Goal: Task Accomplishment & Management: Manage account settings

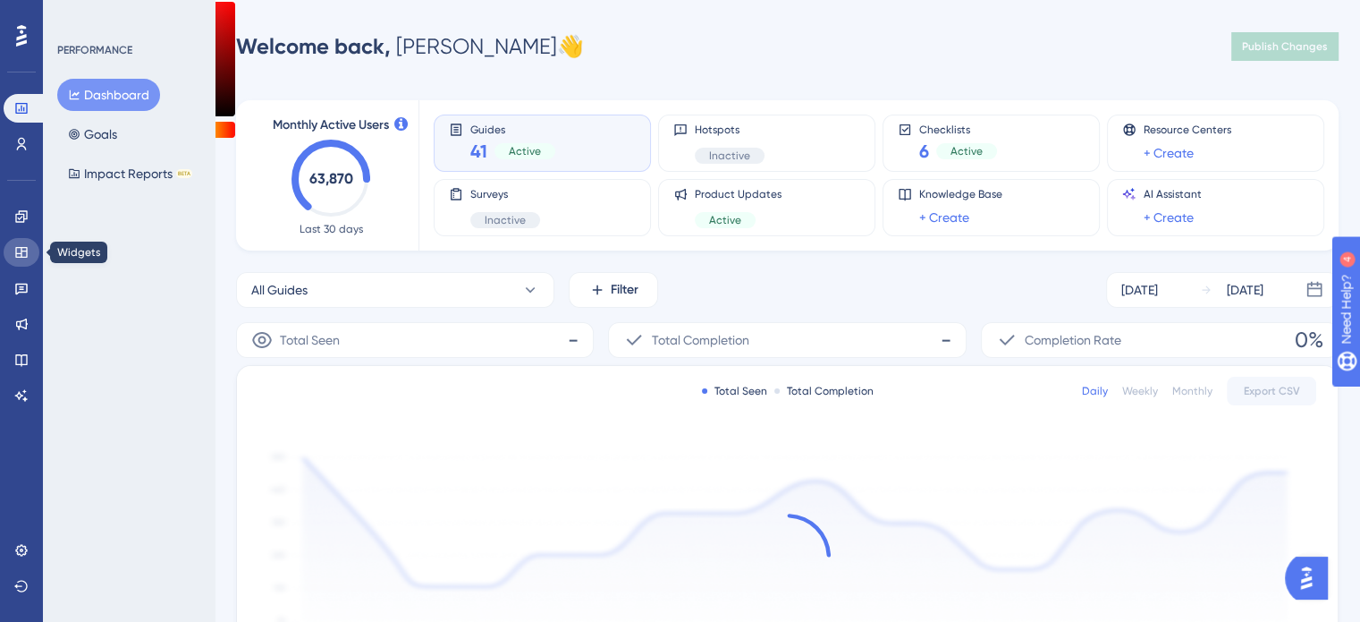
click at [34, 260] on link at bounding box center [22, 252] width 36 height 29
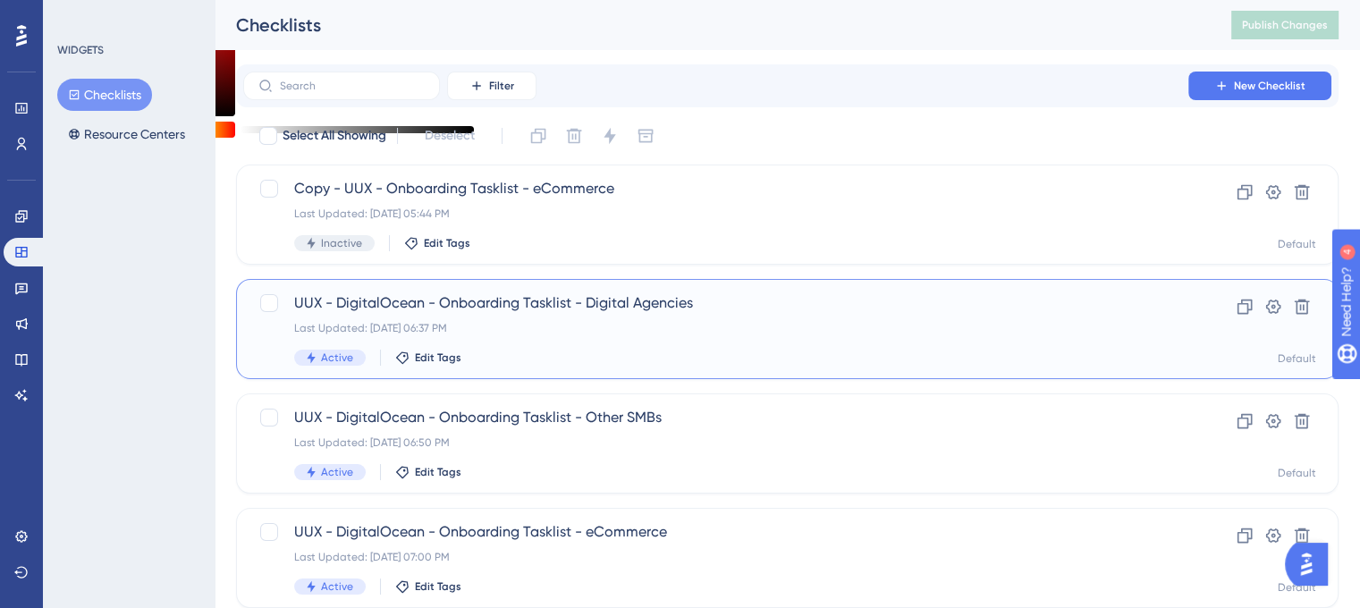
click at [471, 309] on span "UUX - DigitalOcean - Onboarding Tasklist - Digital Agencies" at bounding box center [715, 302] width 843 height 21
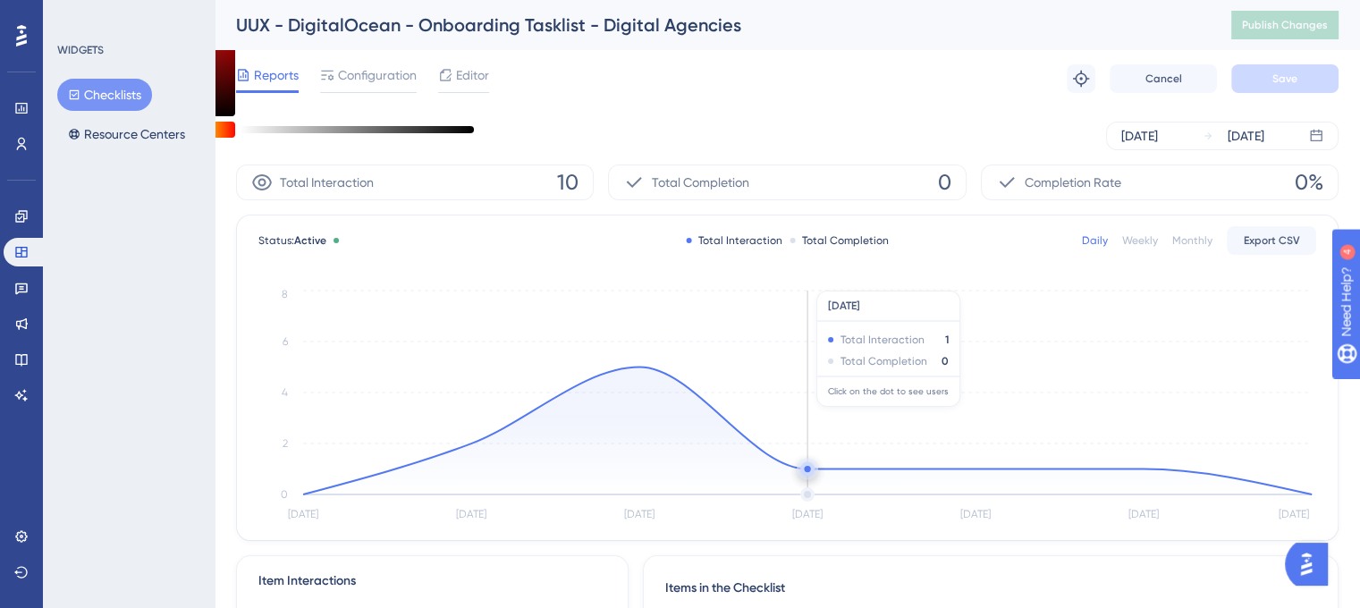
scroll to position [89, 0]
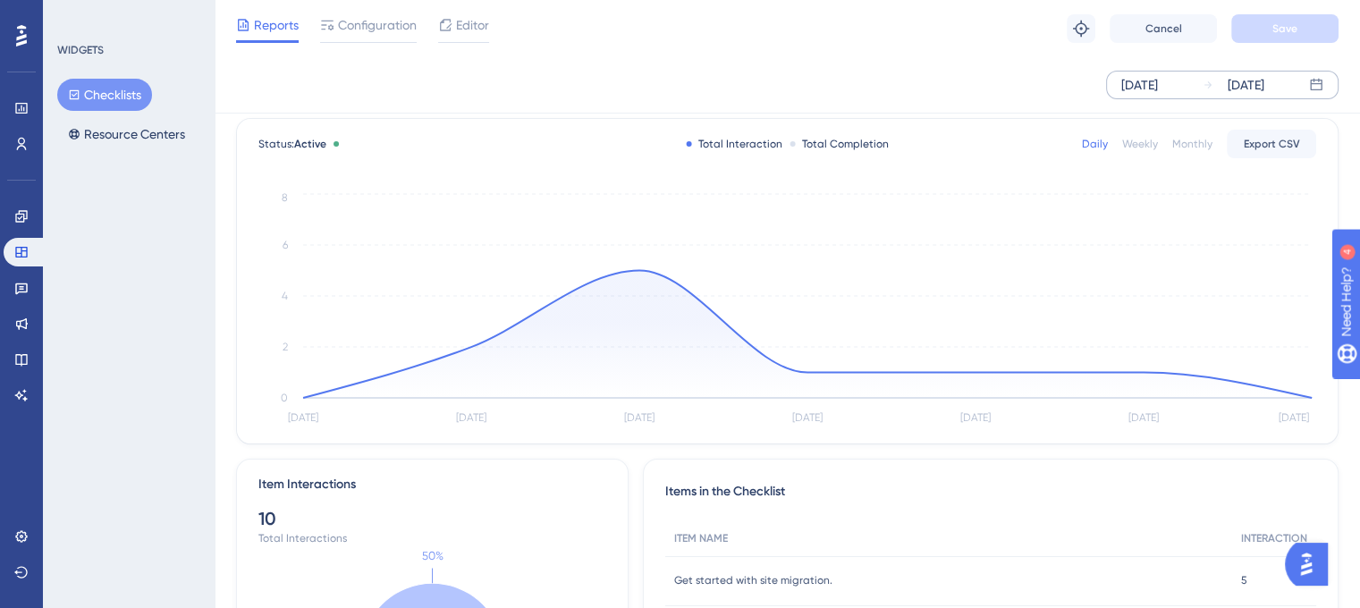
click at [1196, 95] on div "[DATE] [DATE]" at bounding box center [1222, 85] width 233 height 29
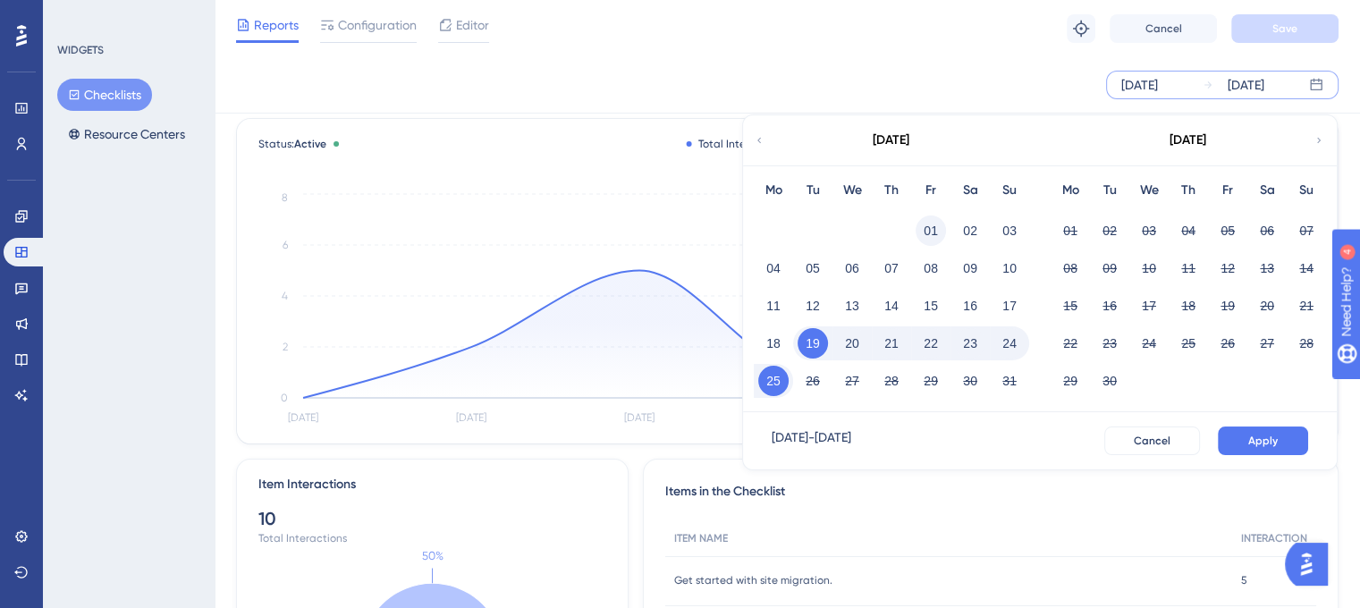
click at [930, 233] on button "01" at bounding box center [931, 231] width 30 height 30
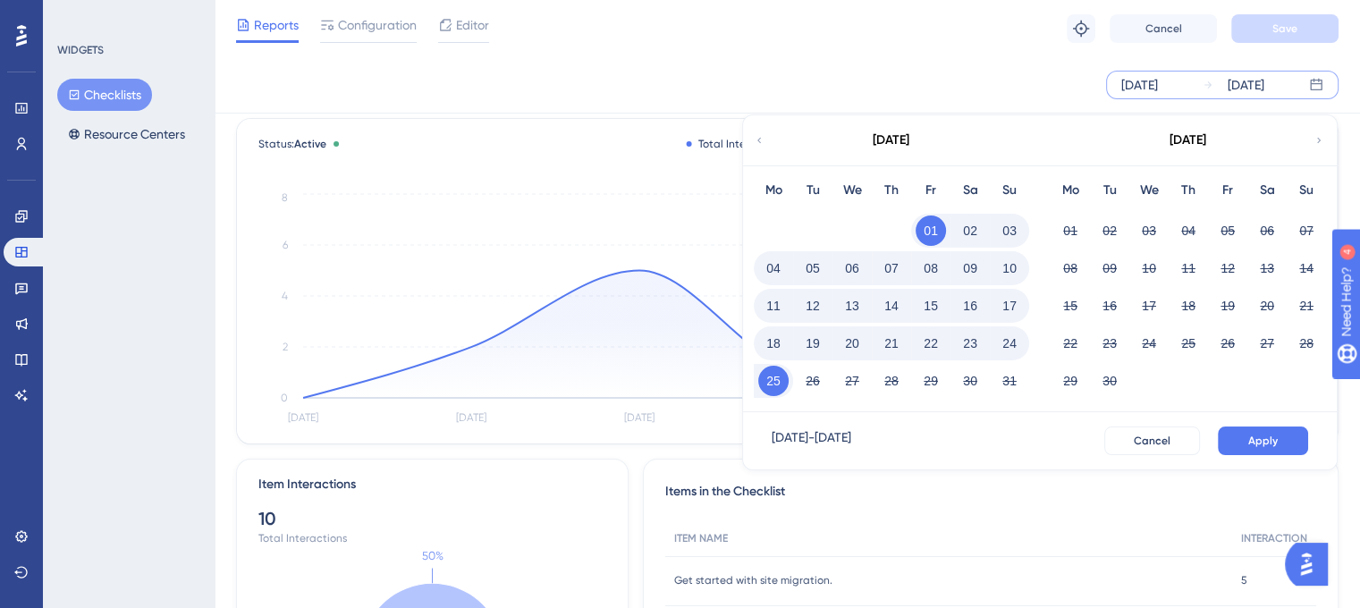
click at [1324, 146] on div "[DATE]" at bounding box center [1187, 140] width 295 height 50
click at [1324, 147] on icon at bounding box center [1319, 140] width 11 height 16
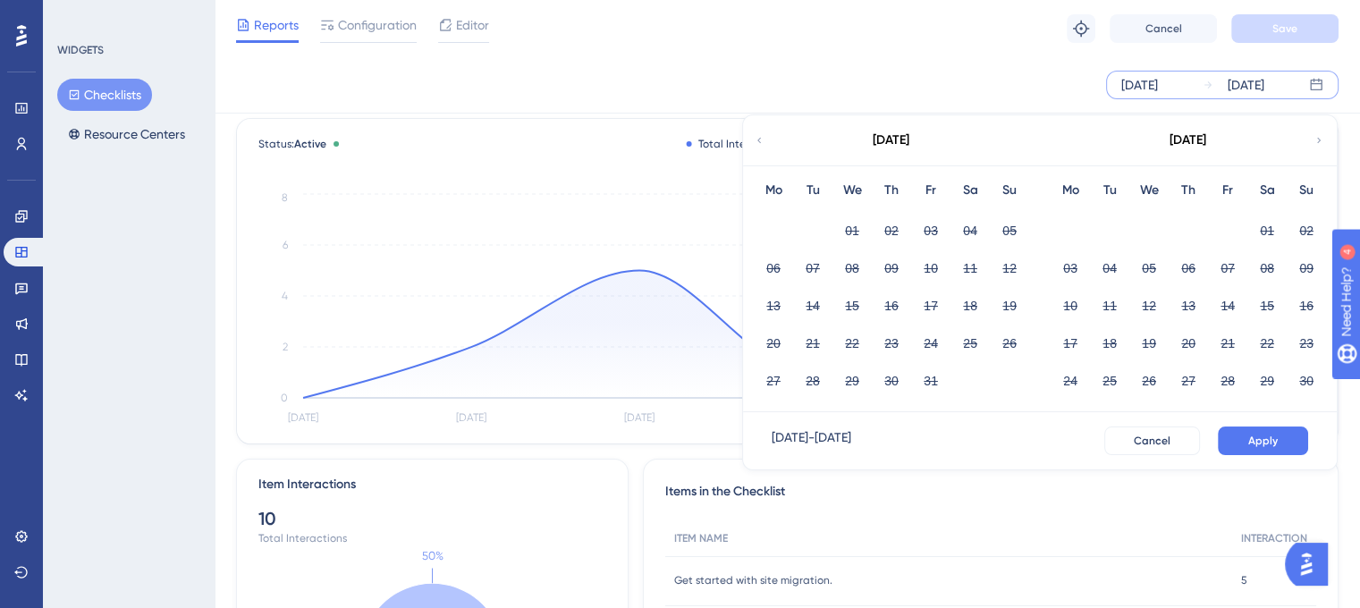
click at [1323, 141] on icon at bounding box center [1319, 140] width 11 height 16
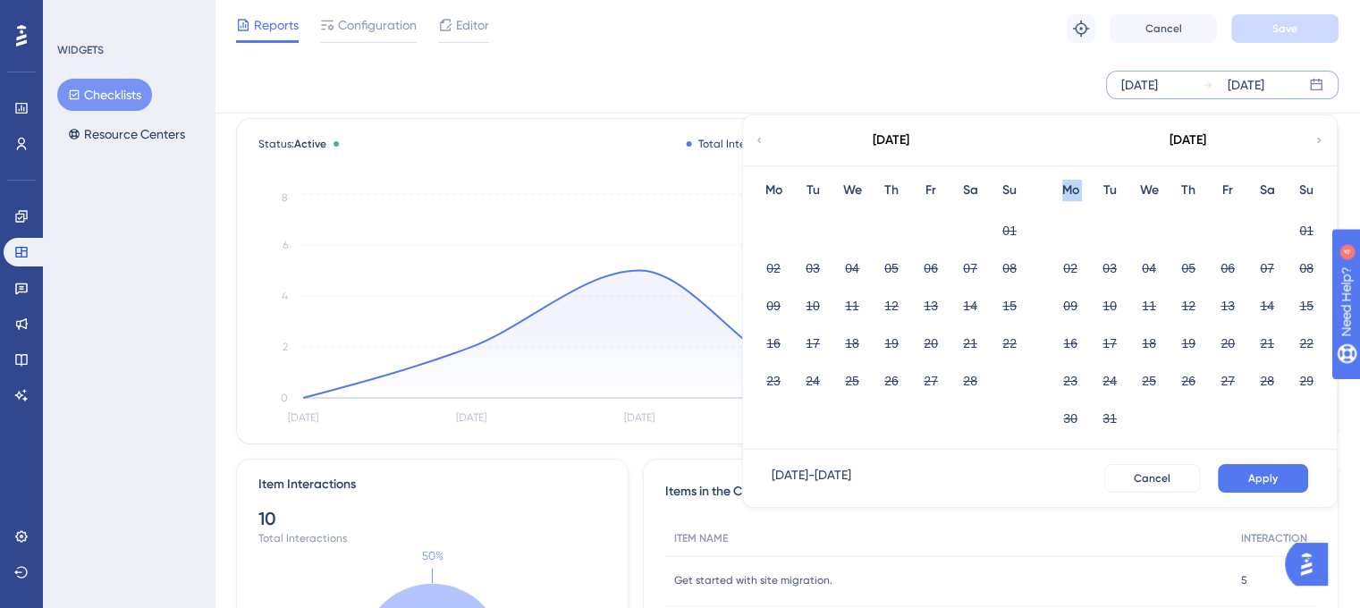
click at [1323, 141] on icon at bounding box center [1319, 140] width 11 height 16
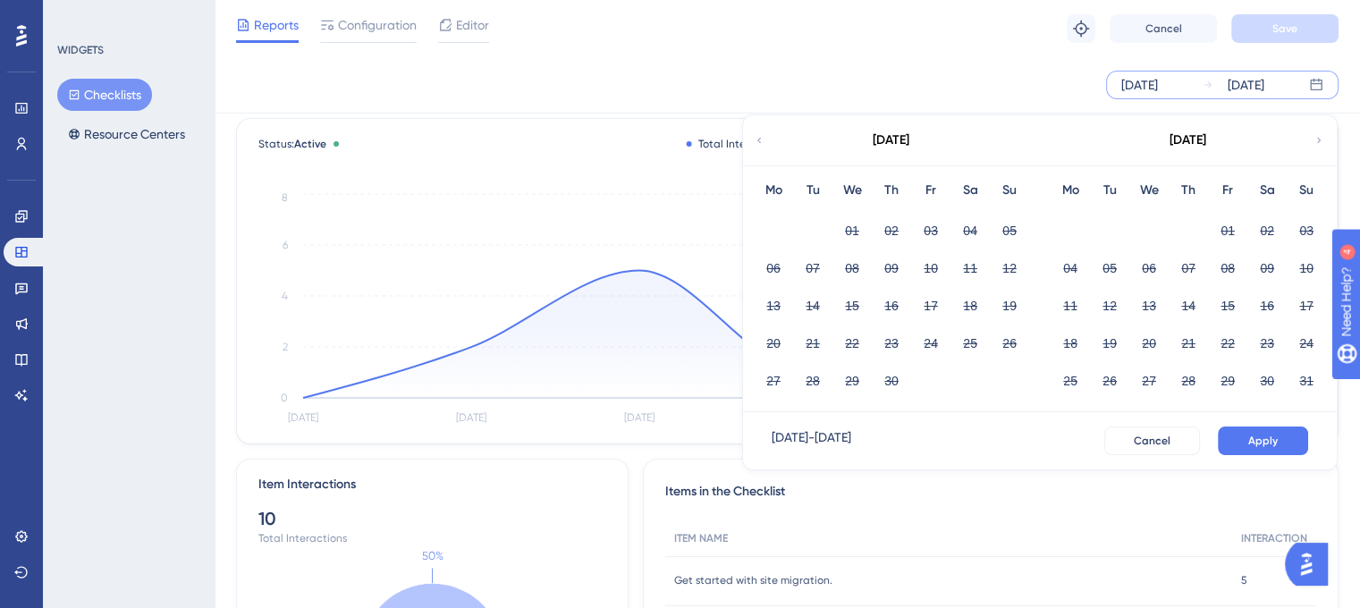
click at [750, 143] on div "[DATE]" at bounding box center [890, 140] width 295 height 50
click at [755, 140] on div "[DATE]" at bounding box center [890, 140] width 295 height 50
click at [755, 140] on icon at bounding box center [759, 140] width 11 height 16
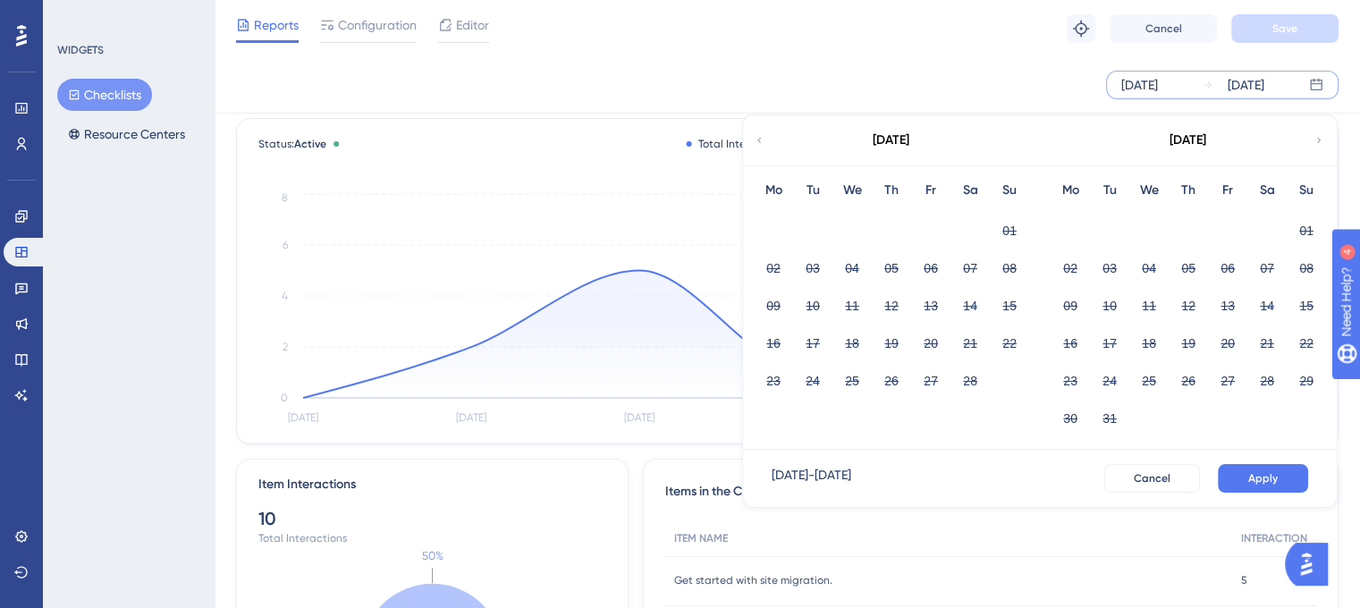
click at [755, 140] on icon at bounding box center [759, 140] width 11 height 16
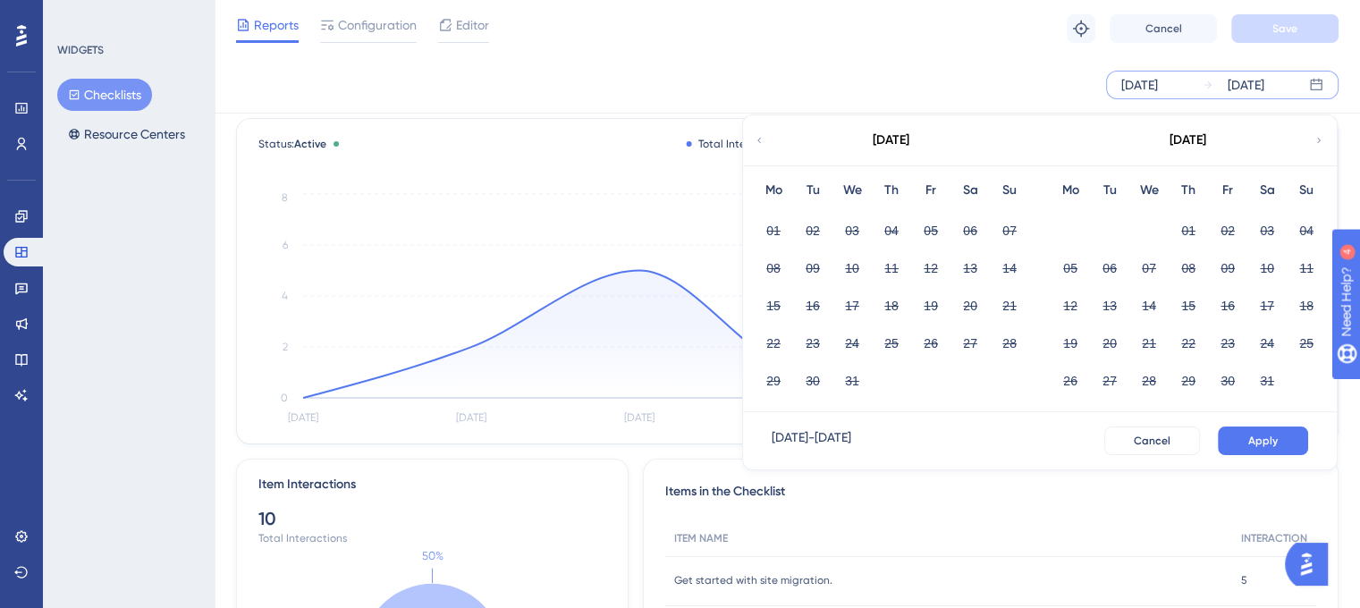
click at [1316, 135] on icon at bounding box center [1319, 140] width 11 height 16
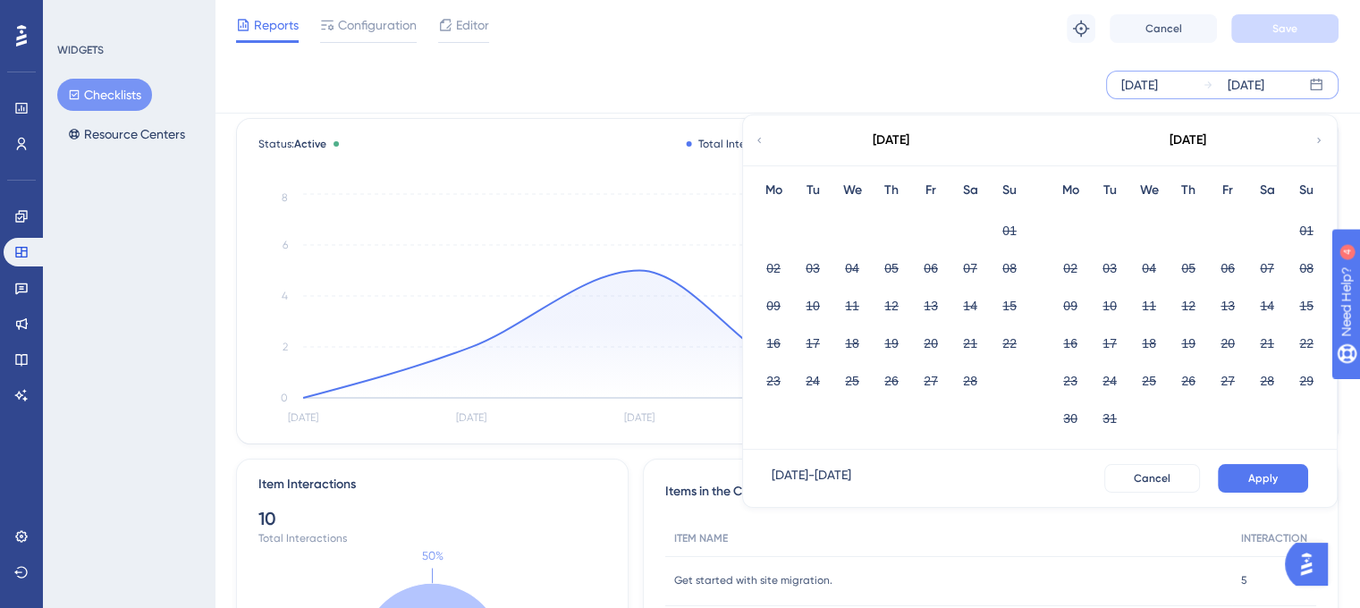
click at [755, 139] on icon at bounding box center [759, 140] width 11 height 16
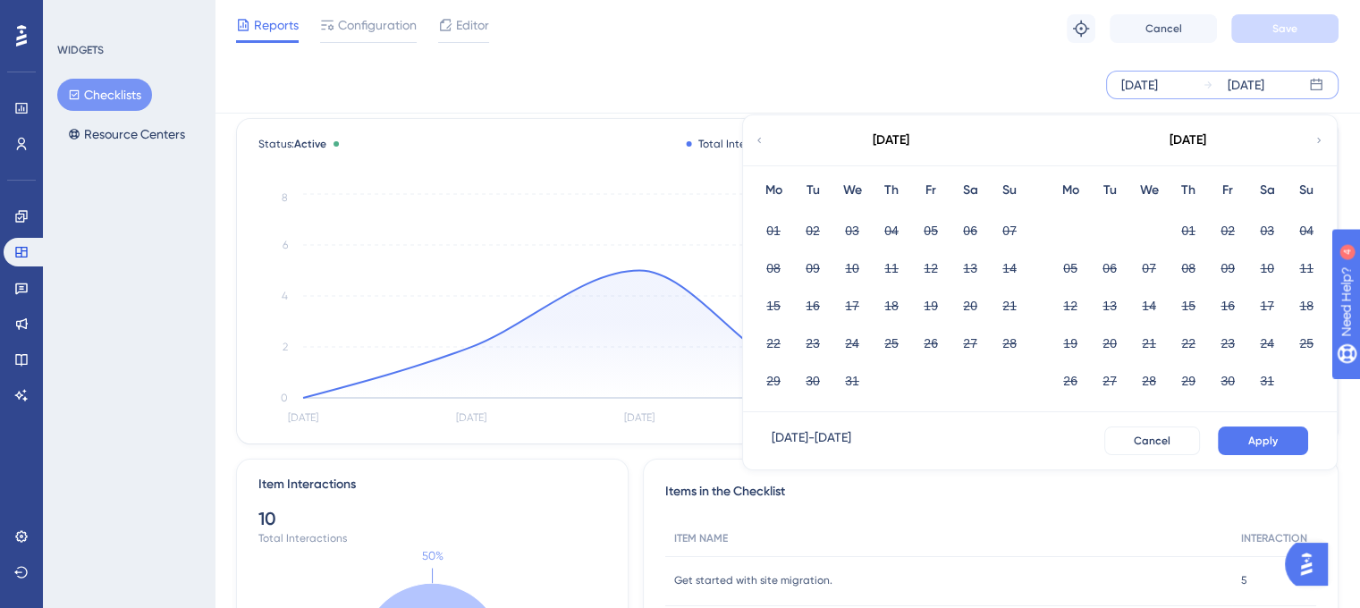
click at [755, 139] on icon at bounding box center [759, 140] width 11 height 16
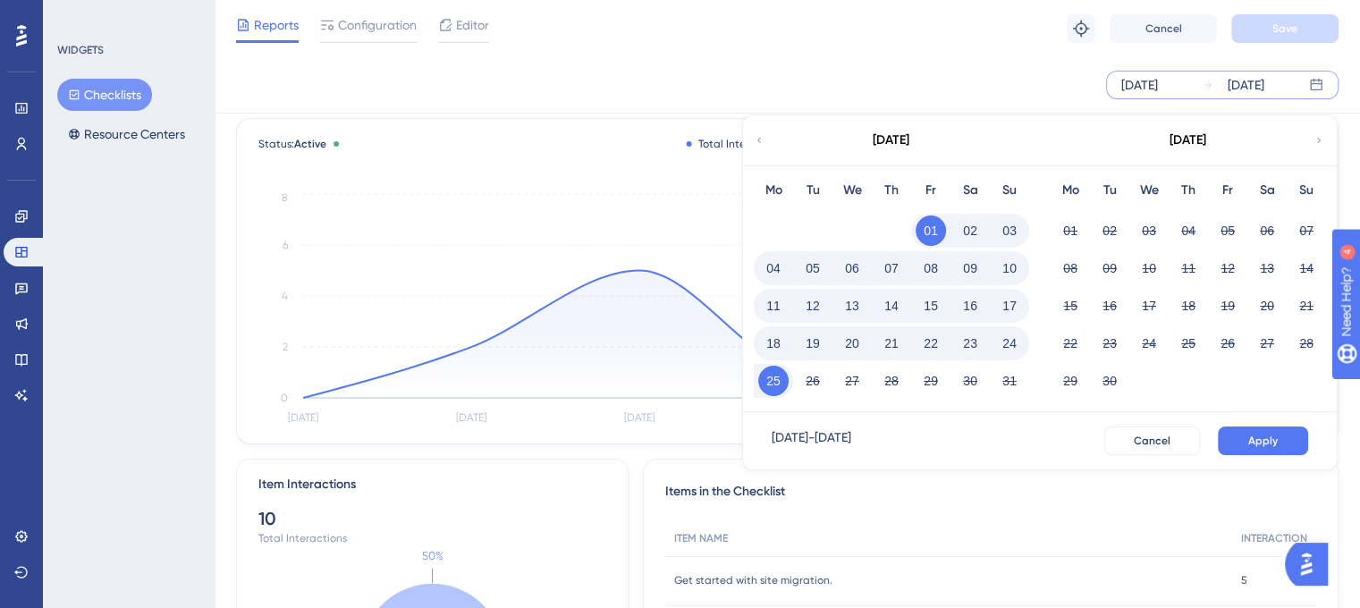
click at [916, 231] on button "01" at bounding box center [931, 231] width 30 height 30
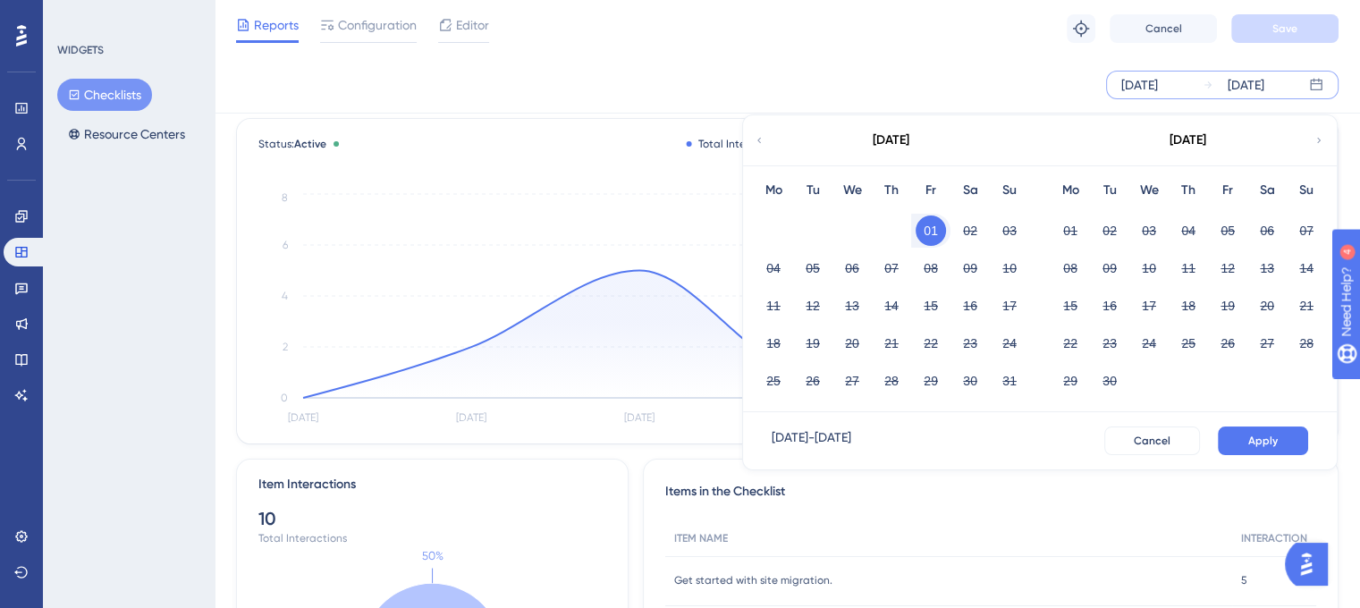
click at [930, 232] on button "01" at bounding box center [931, 231] width 30 height 30
click at [926, 309] on button "15" at bounding box center [931, 306] width 30 height 30
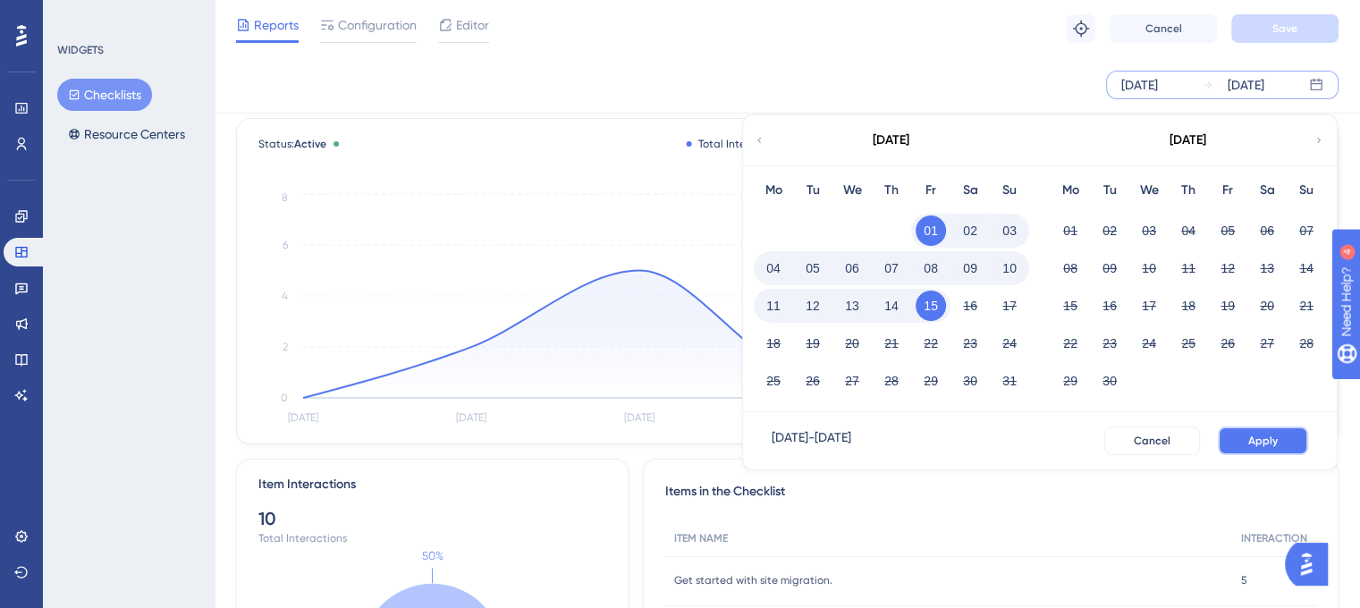
click at [1242, 441] on button "Apply" at bounding box center [1263, 441] width 90 height 29
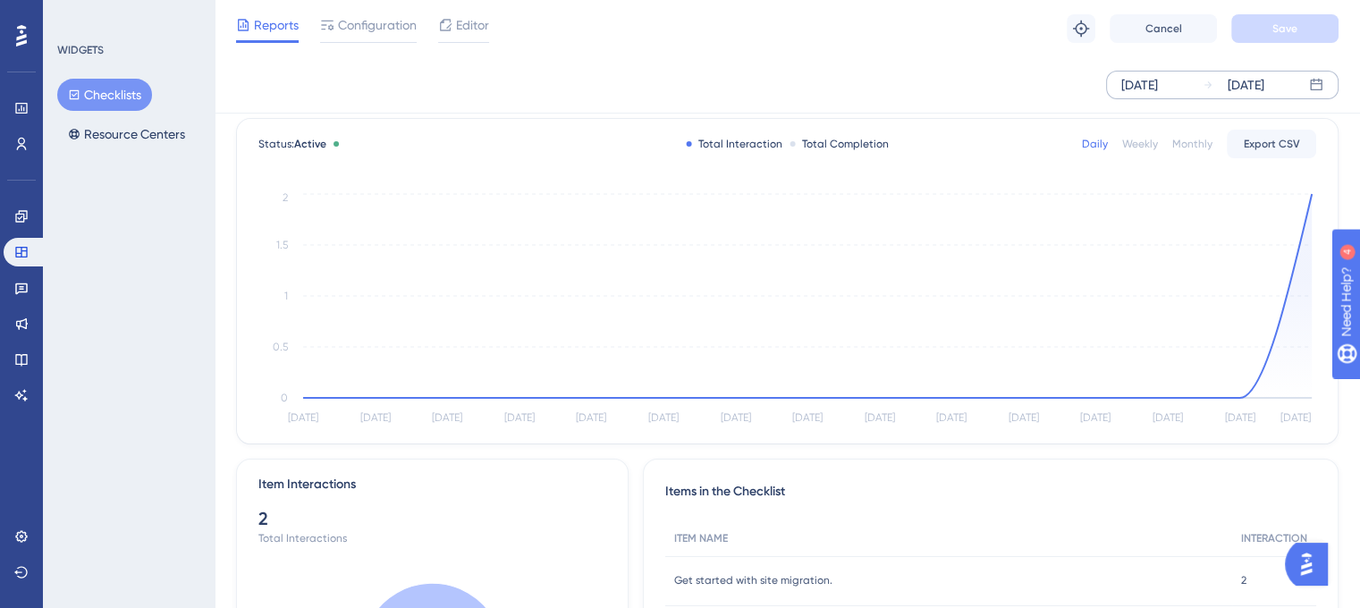
click at [1158, 90] on div "[DATE]" at bounding box center [1139, 84] width 37 height 21
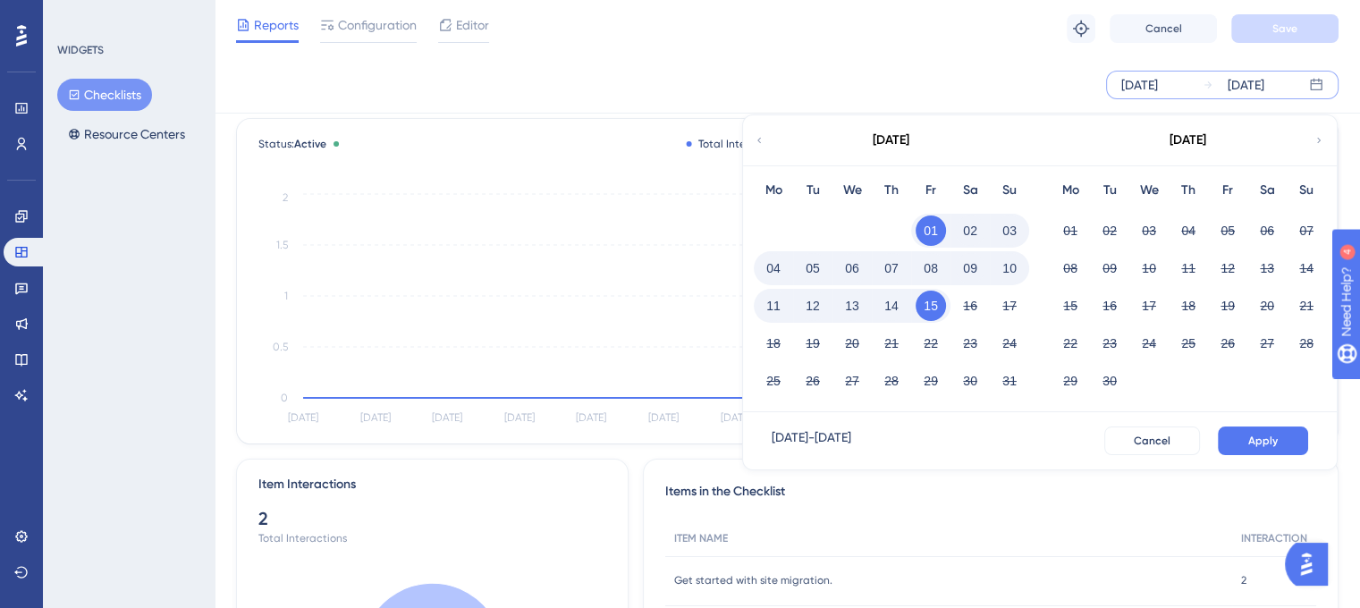
click at [932, 296] on button "15" at bounding box center [931, 306] width 30 height 30
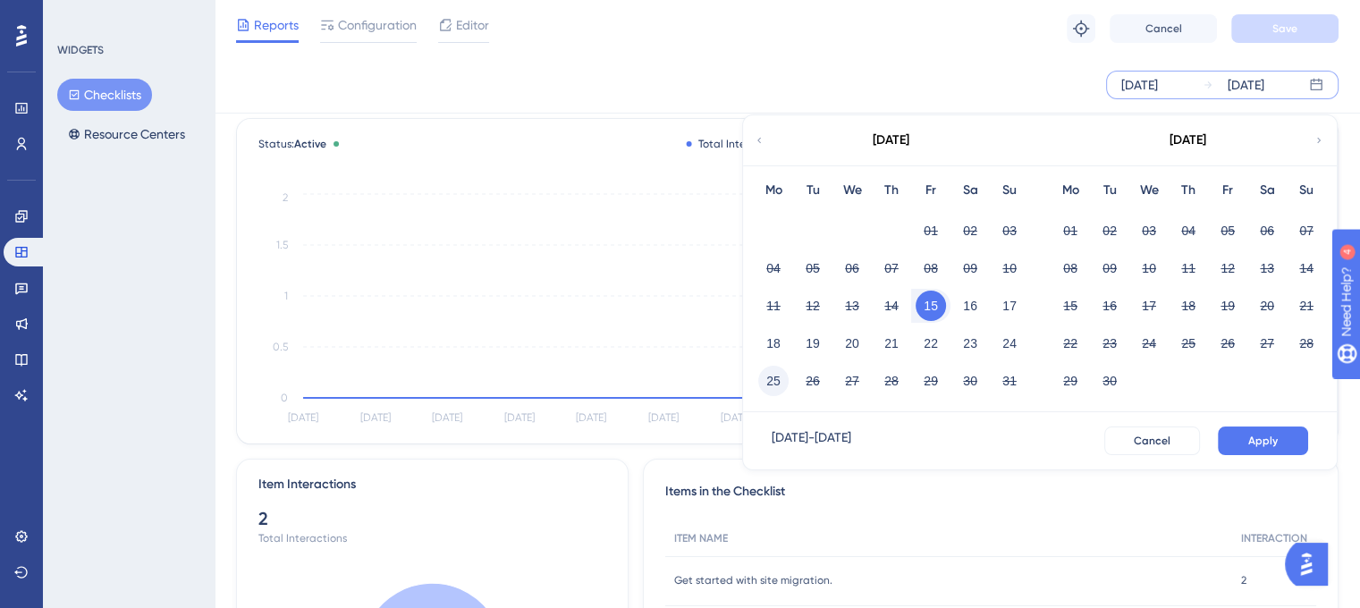
click at [784, 382] on button "25" at bounding box center [773, 381] width 30 height 30
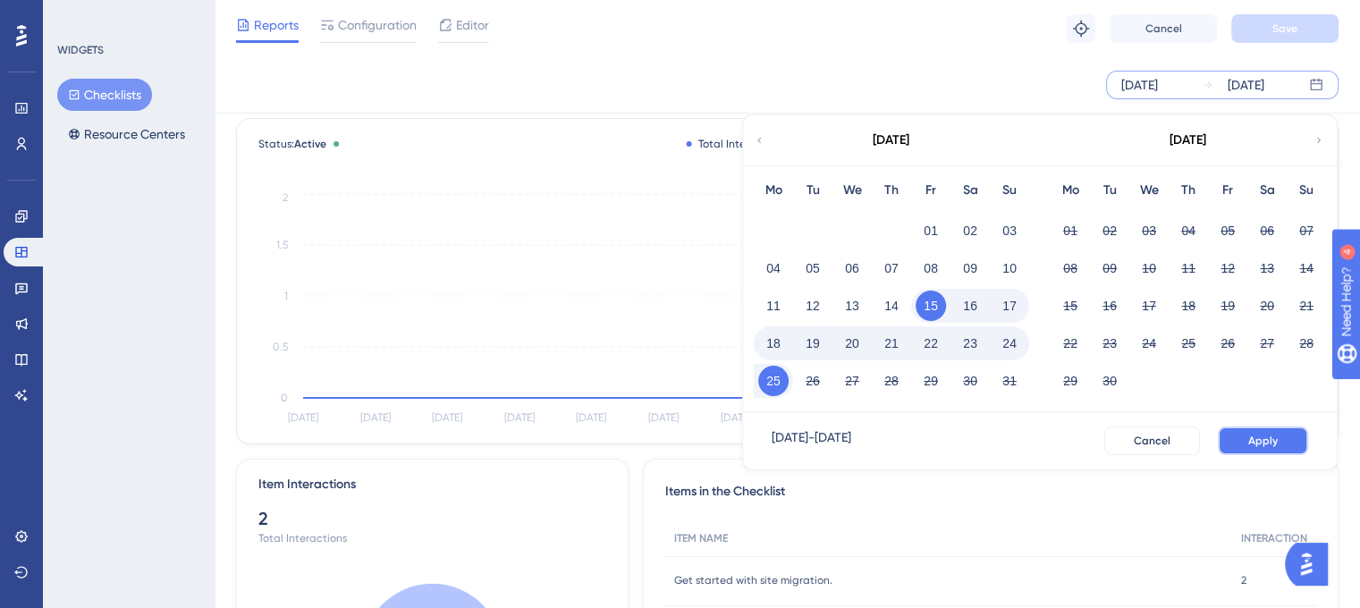
click at [1250, 443] on span "Apply" at bounding box center [1263, 441] width 30 height 14
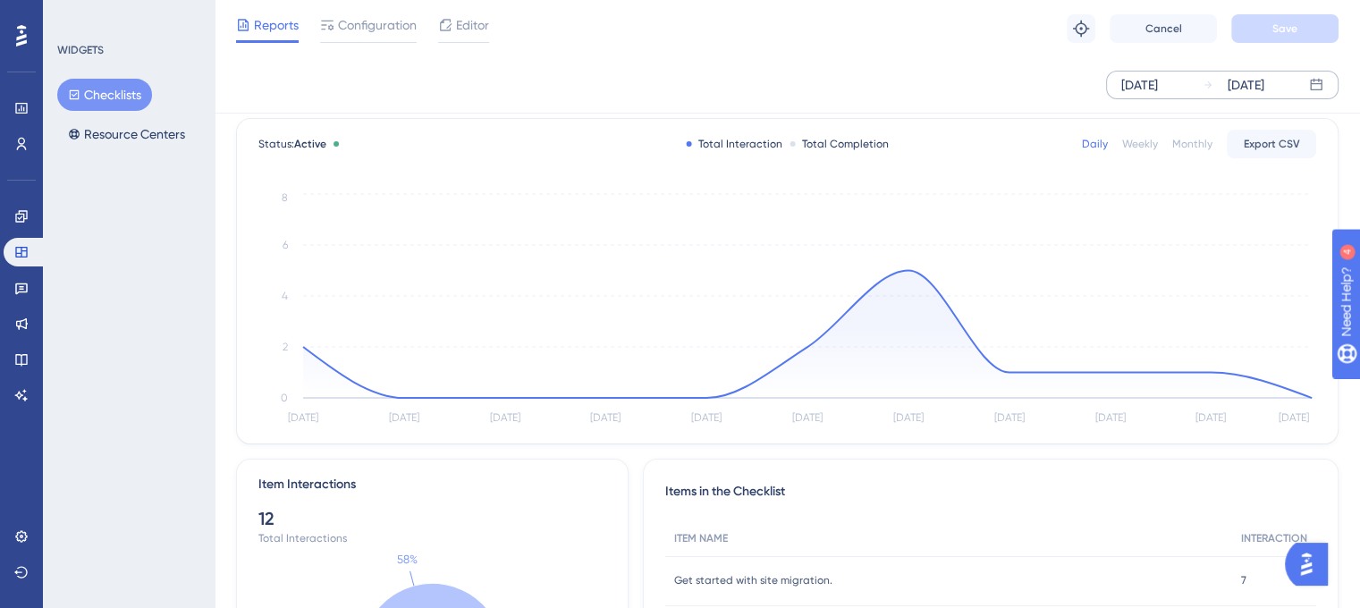
click at [1148, 149] on div "Weekly" at bounding box center [1140, 144] width 36 height 14
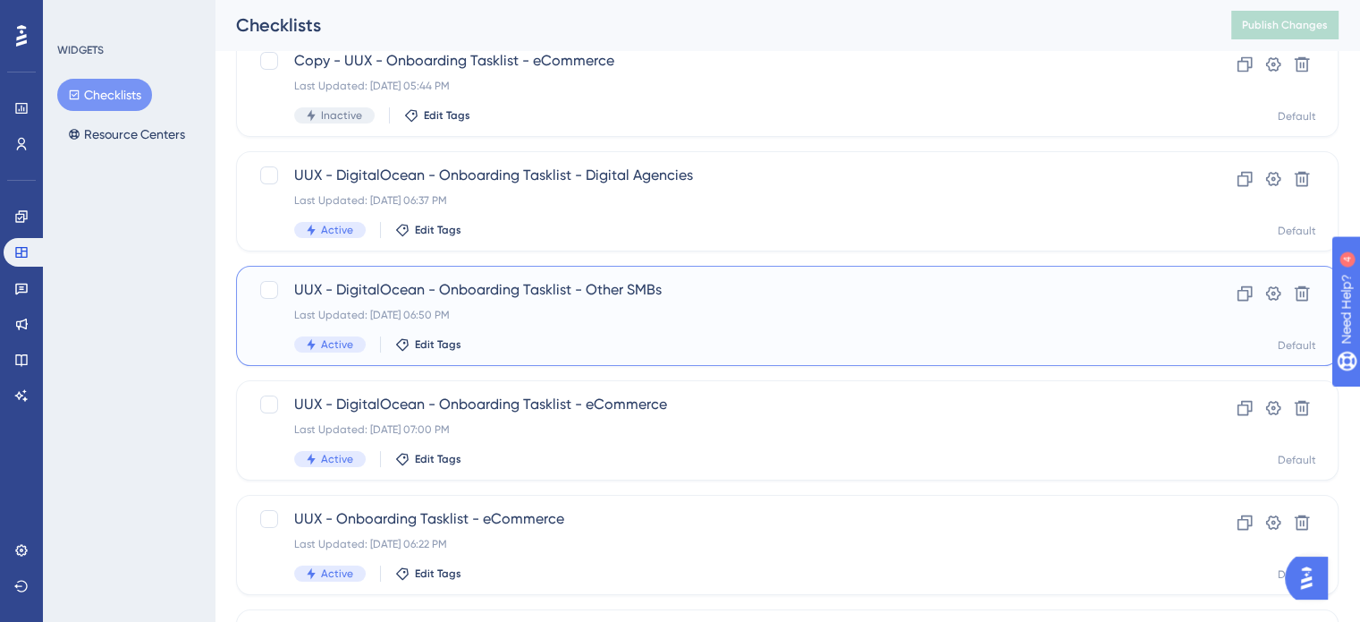
scroll to position [107, 0]
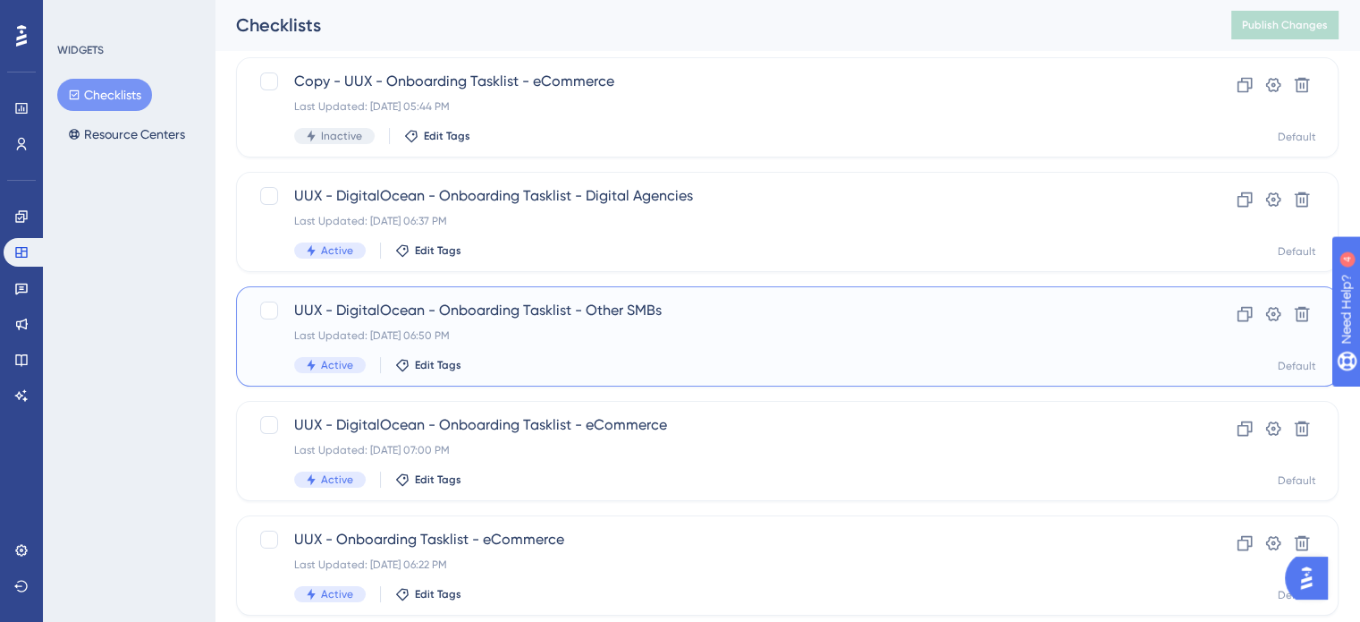
drag, startPoint x: 454, startPoint y: 295, endPoint x: 433, endPoint y: 307, distance: 24.4
drag, startPoint x: 433, startPoint y: 307, endPoint x: 410, endPoint y: 301, distance: 23.9
click at [410, 301] on span "UUX - DigitalOcean - Onboarding Tasklist - Other SMBs" at bounding box center [715, 310] width 843 height 21
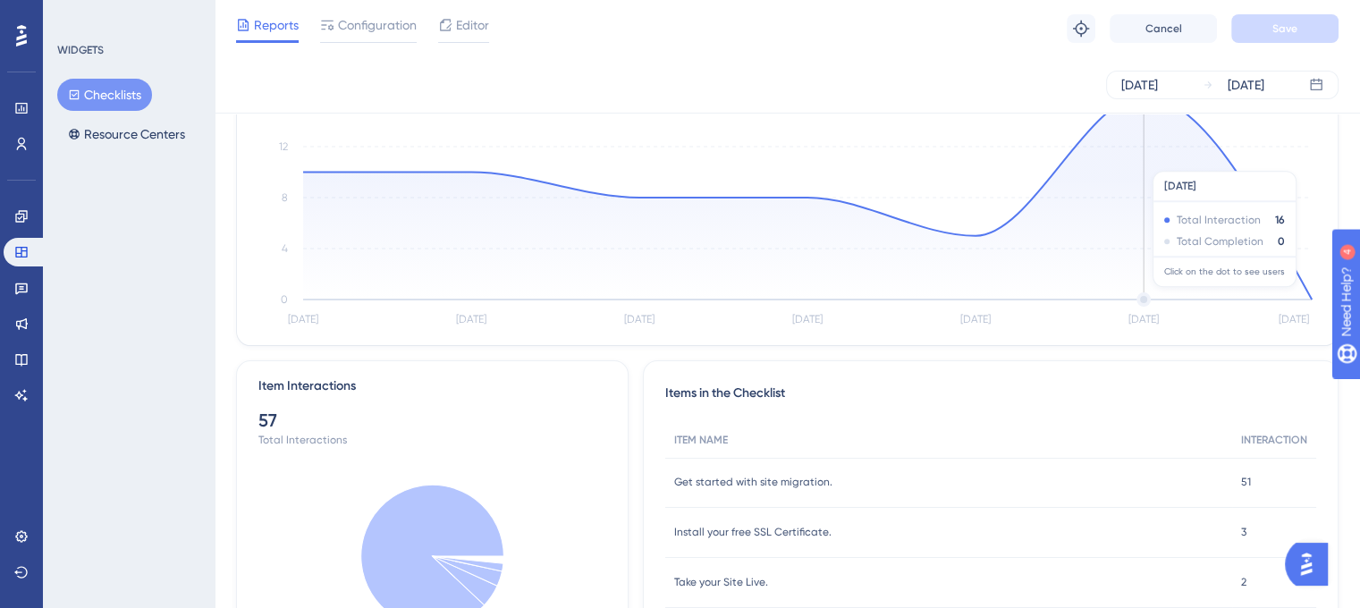
scroll to position [54, 0]
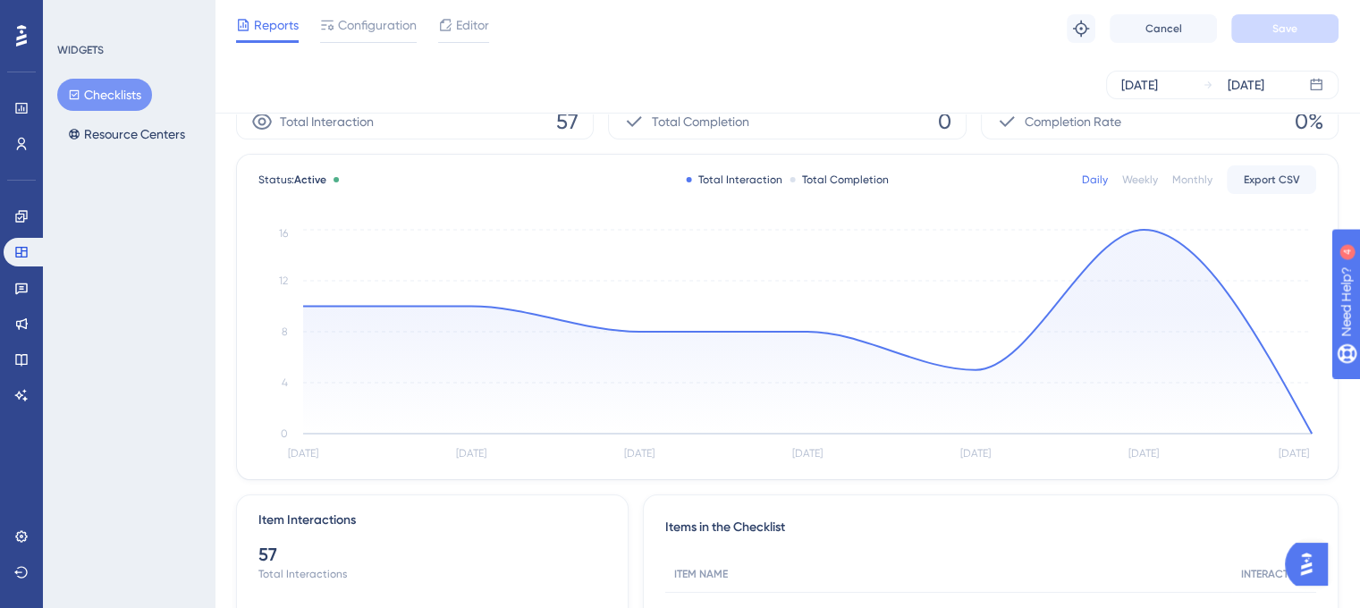
click at [1189, 189] on div "Daily Weekly Monthly Export CSV" at bounding box center [1199, 179] width 234 height 29
click at [1130, 182] on div "Weekly" at bounding box center [1140, 180] width 36 height 14
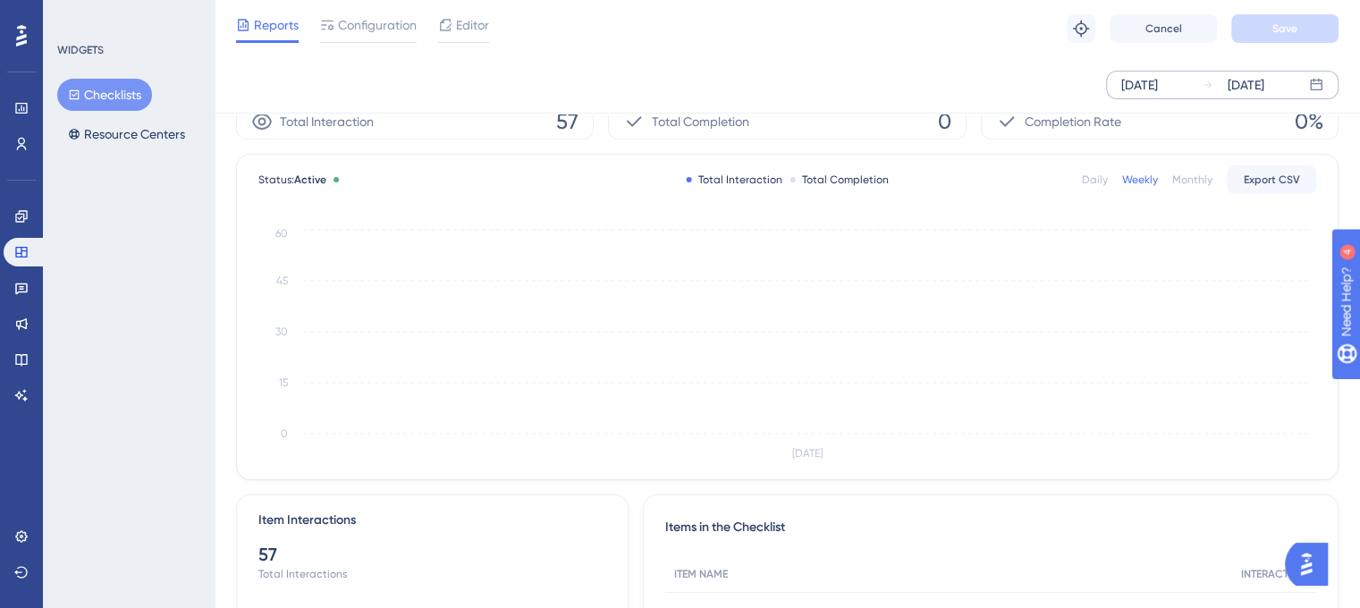
click at [1217, 80] on div "[DATE]" at bounding box center [1234, 84] width 62 height 21
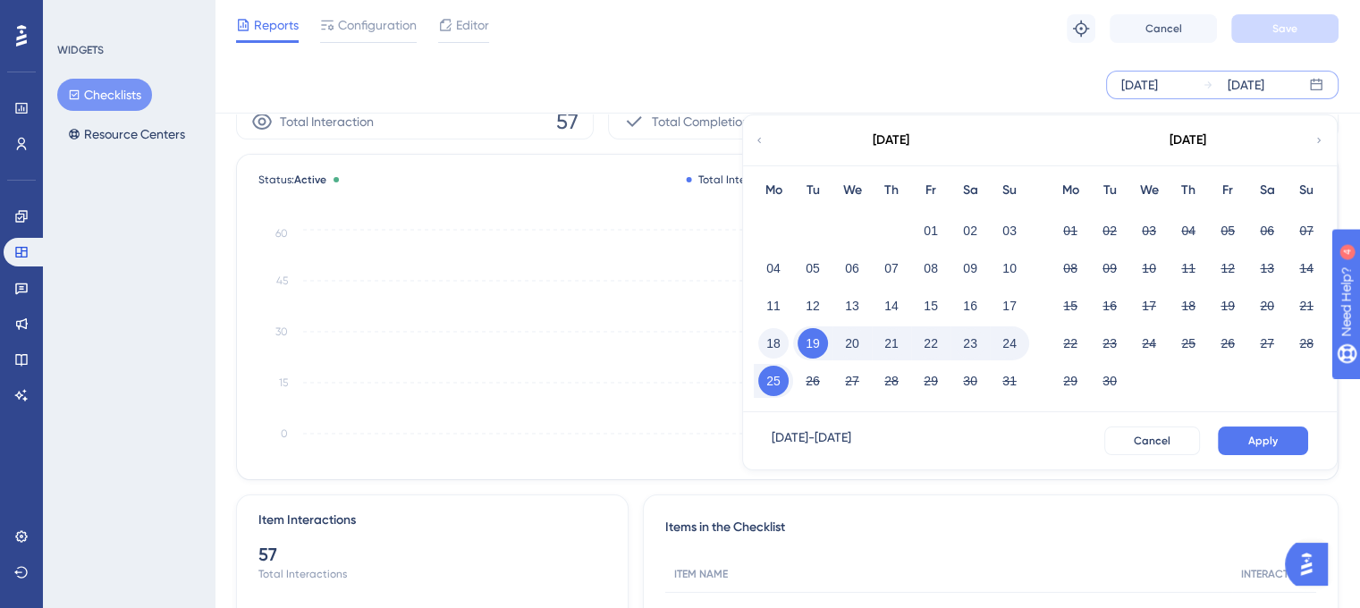
click at [773, 348] on button "18" at bounding box center [773, 343] width 30 height 30
click at [1012, 338] on button "24" at bounding box center [1009, 343] width 30 height 30
click at [1246, 446] on button "Apply" at bounding box center [1263, 441] width 90 height 29
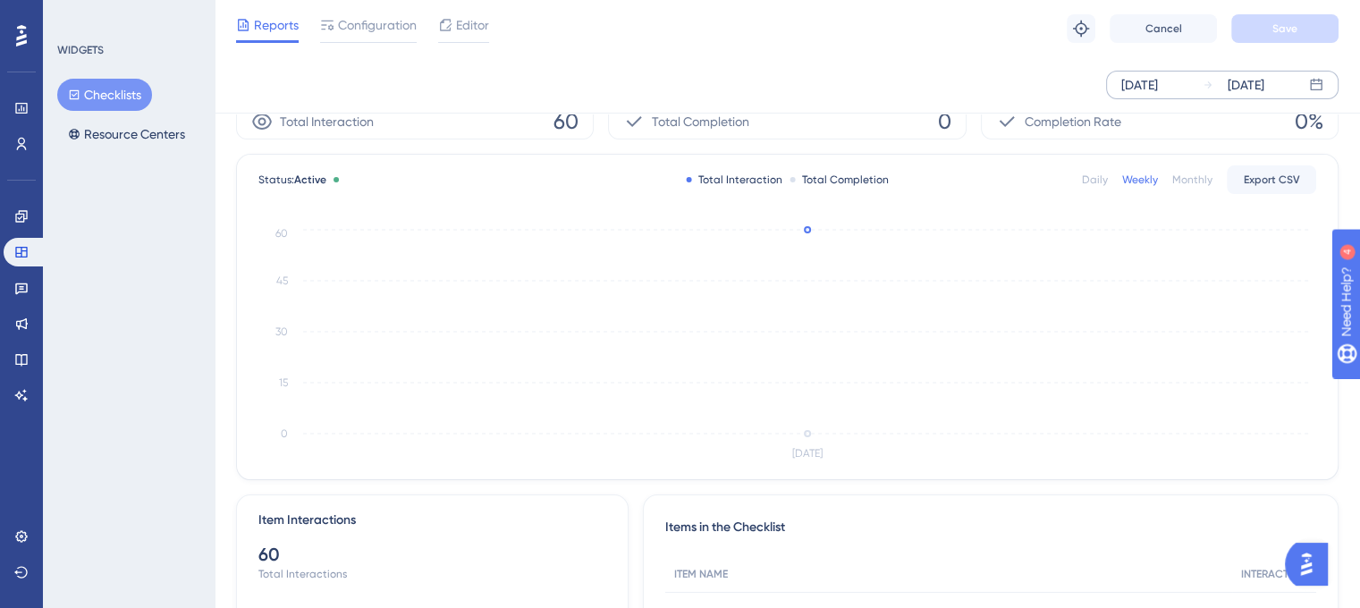
click at [1104, 175] on div "Daily" at bounding box center [1095, 180] width 26 height 14
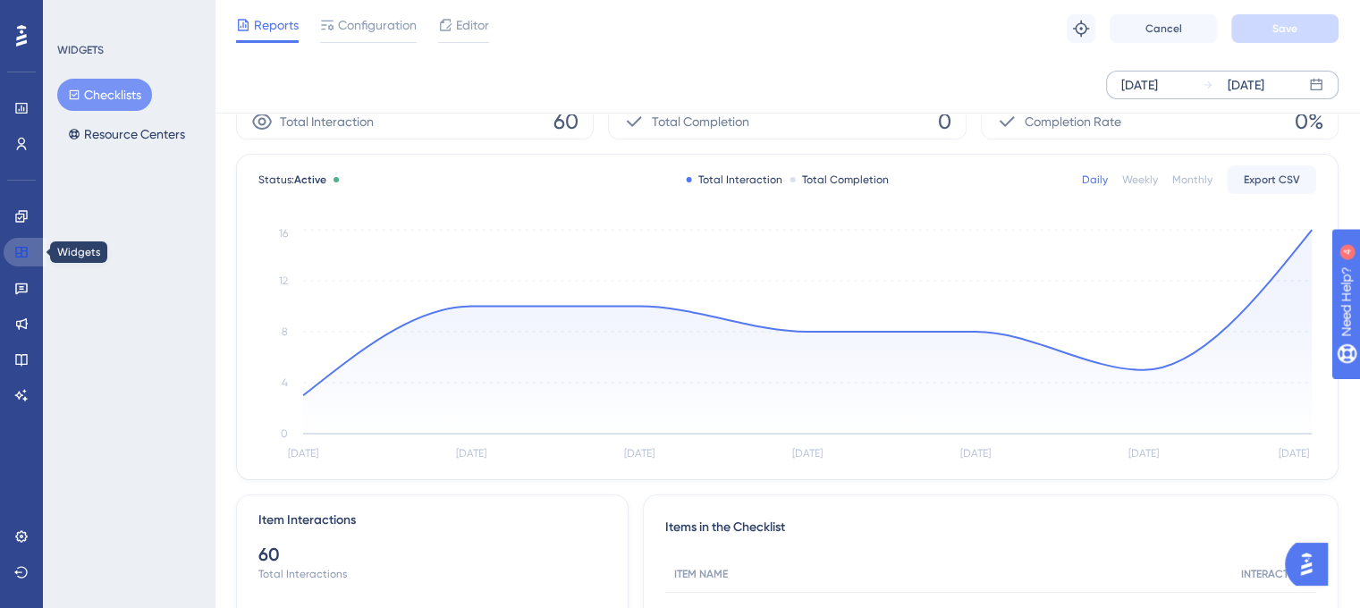
click at [21, 253] on icon at bounding box center [21, 252] width 12 height 11
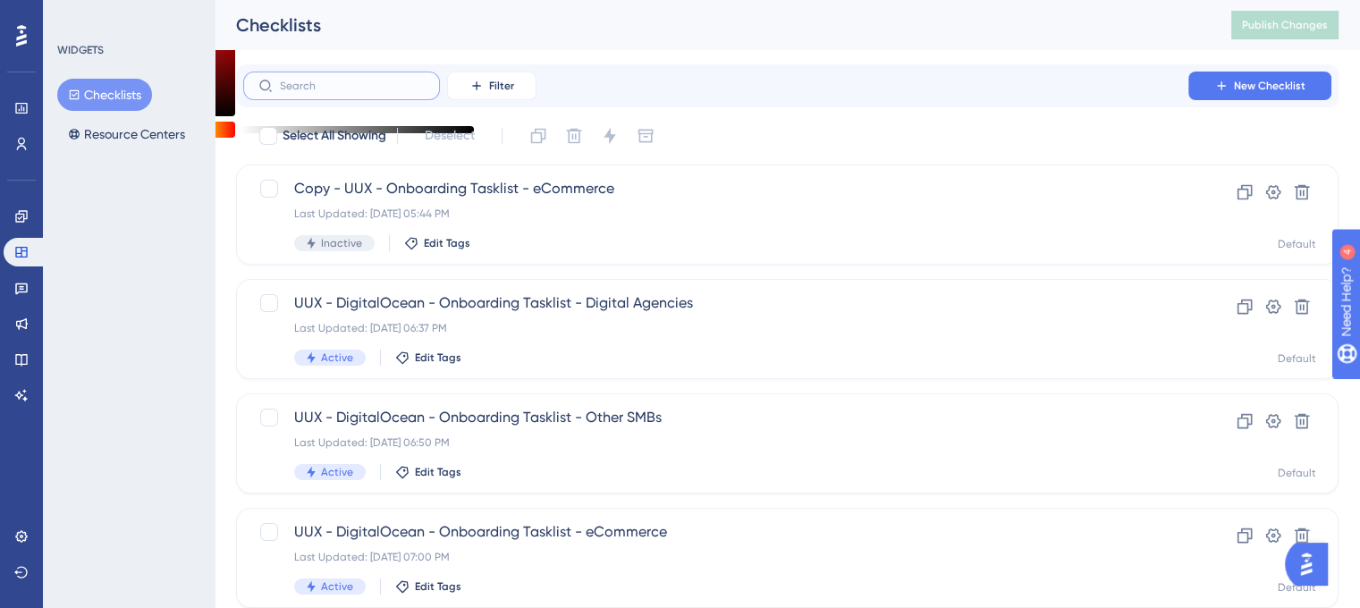
click at [316, 90] on input "text" at bounding box center [352, 86] width 145 height 13
click at [29, 224] on link at bounding box center [22, 216] width 36 height 29
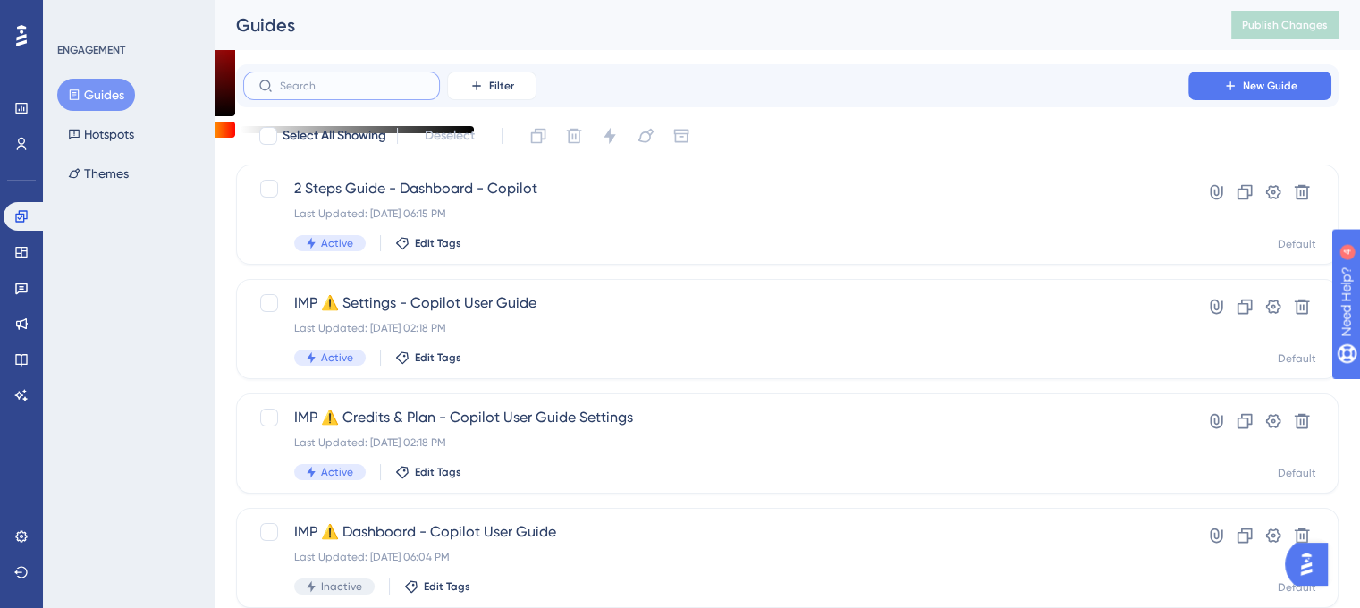
click at [372, 88] on input "text" at bounding box center [352, 86] width 145 height 13
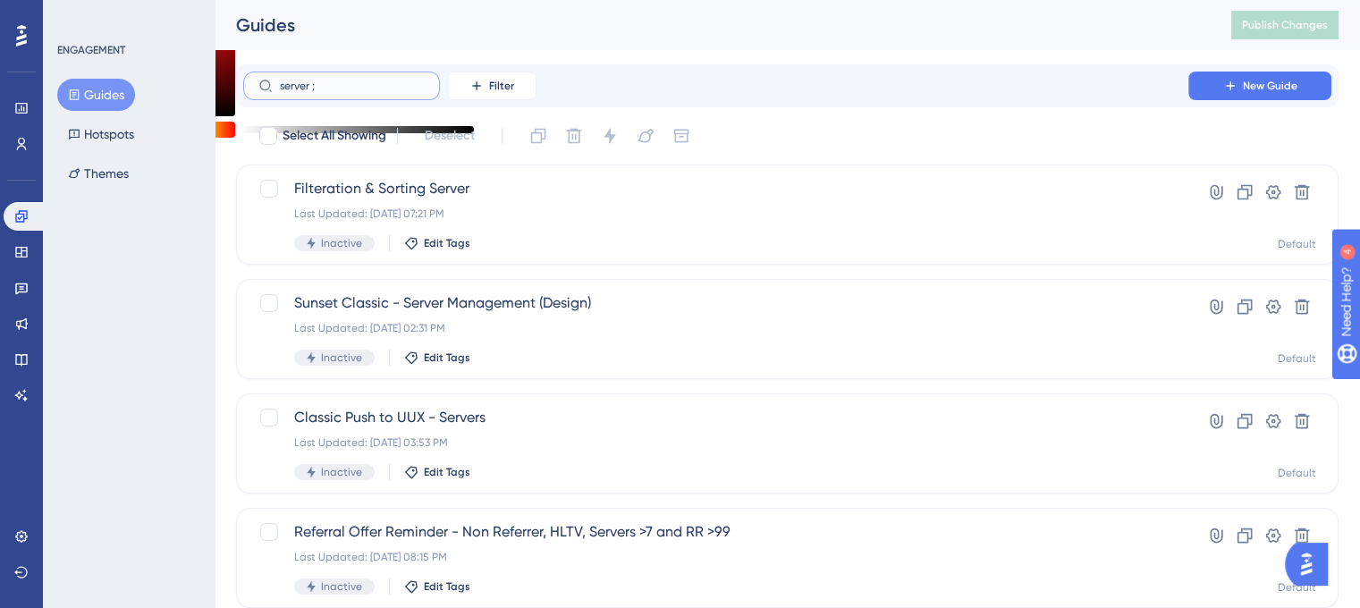
type input "server ;l"
checkbox input "true"
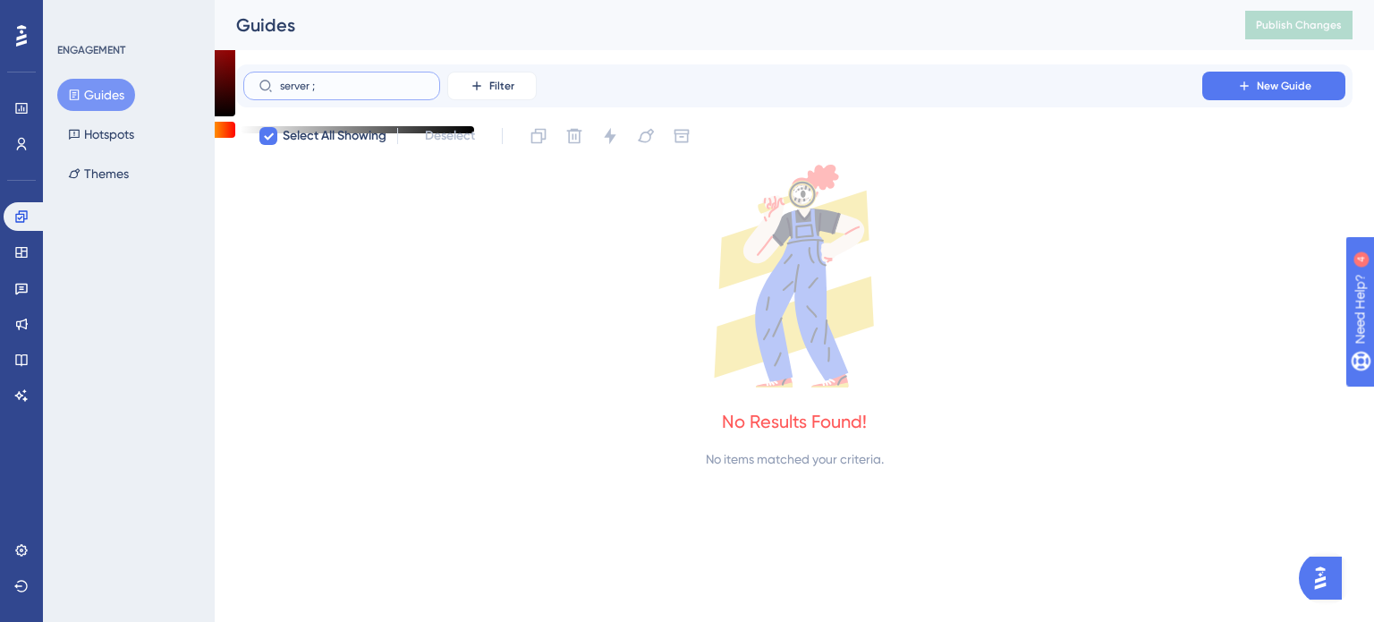
type input "server"
checkbox input "false"
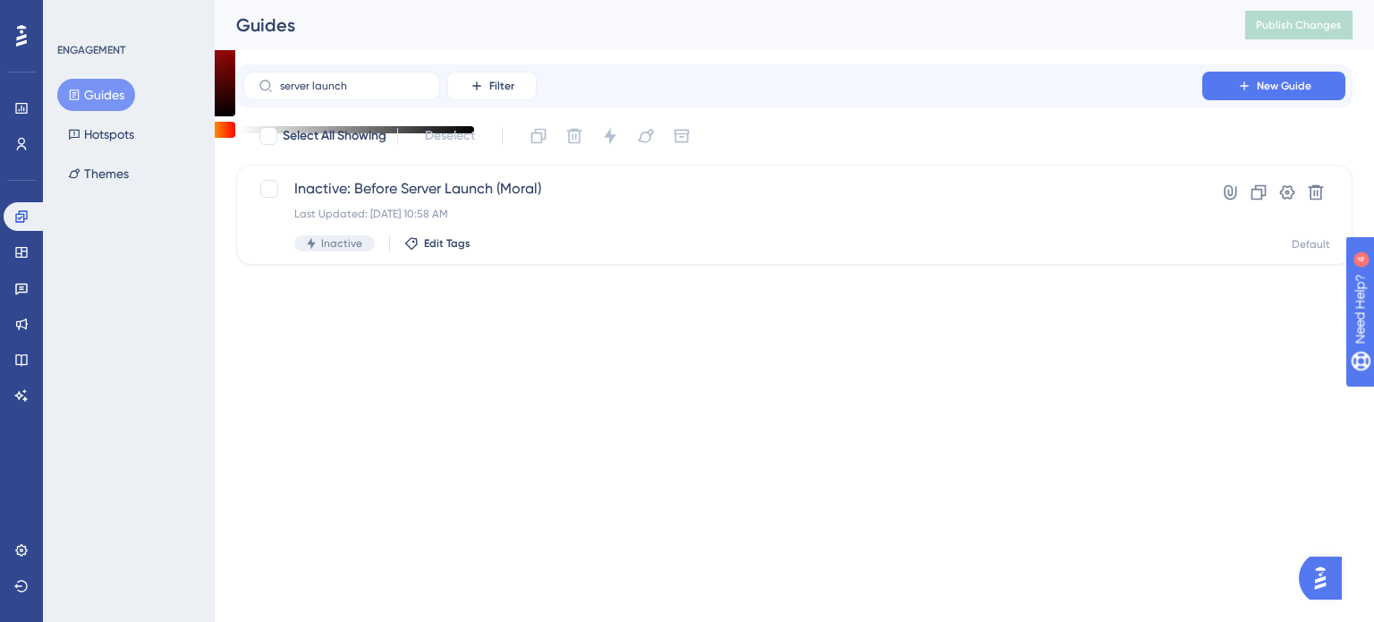
click at [100, 100] on button "Guides" at bounding box center [96, 95] width 78 height 32
drag, startPoint x: 351, startPoint y: 81, endPoint x: 241, endPoint y: 96, distance: 110.0
click at [241, 96] on div "server launch Filter New Guide" at bounding box center [794, 85] width 1116 height 43
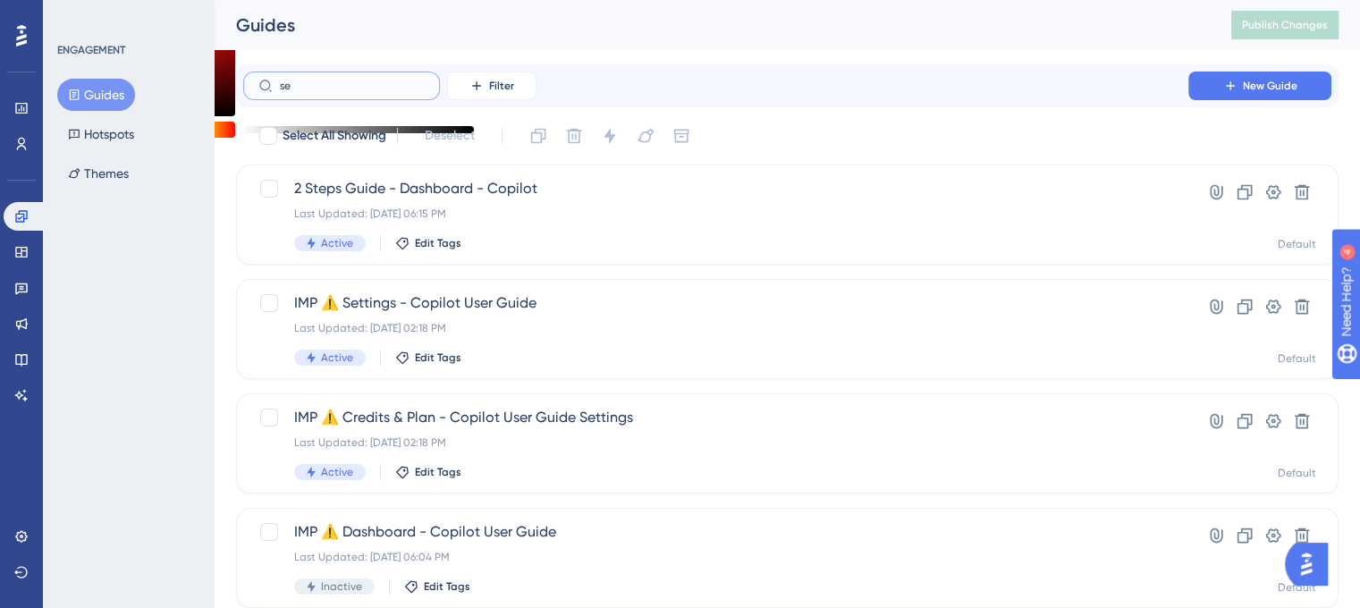
type input "sew"
checkbox input "true"
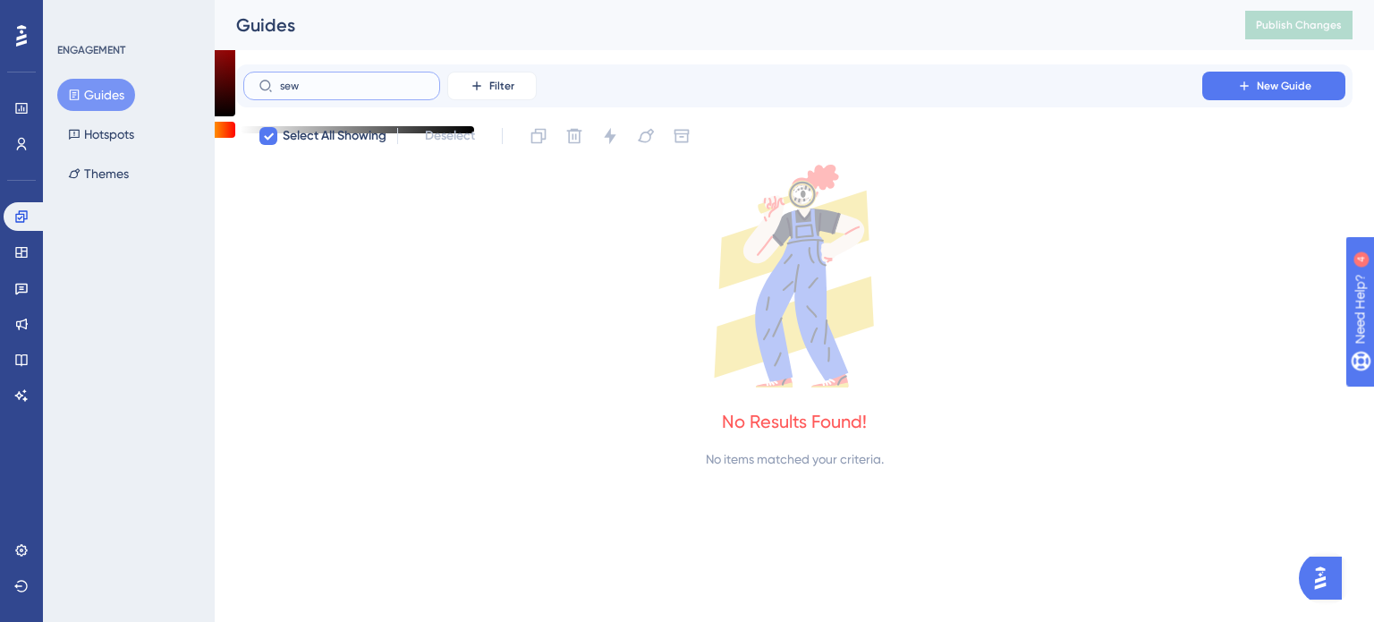
type input "se"
checkbox input "false"
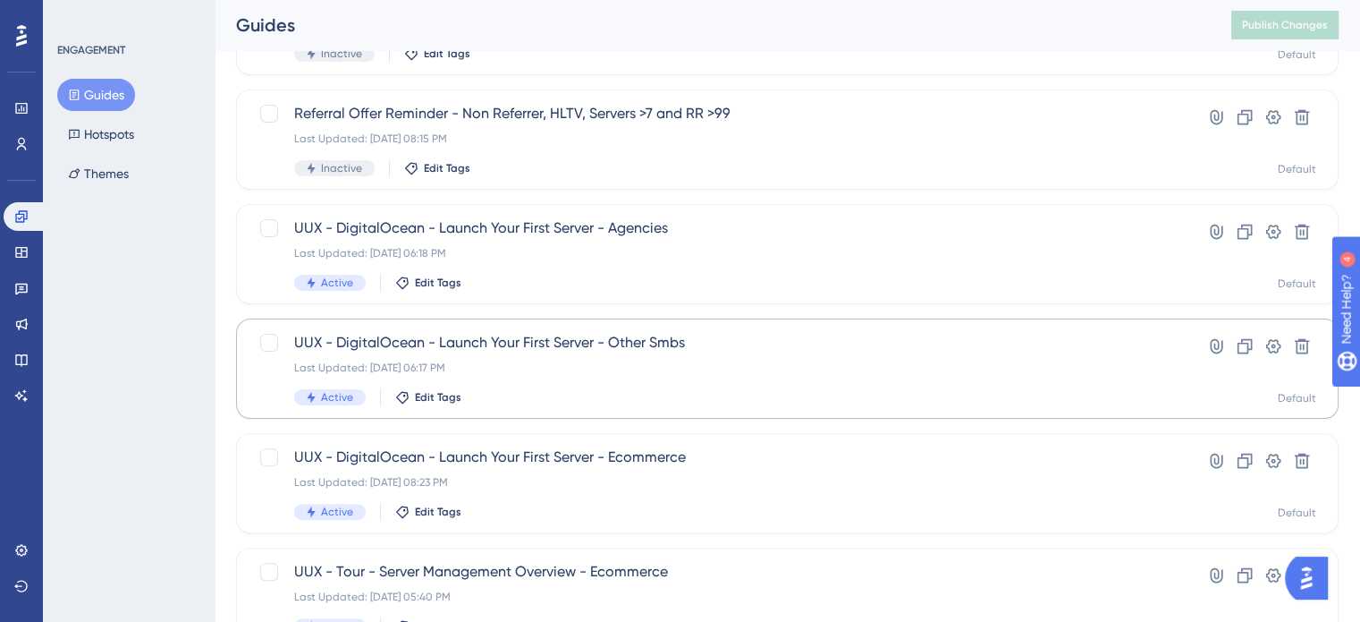
scroll to position [408, 0]
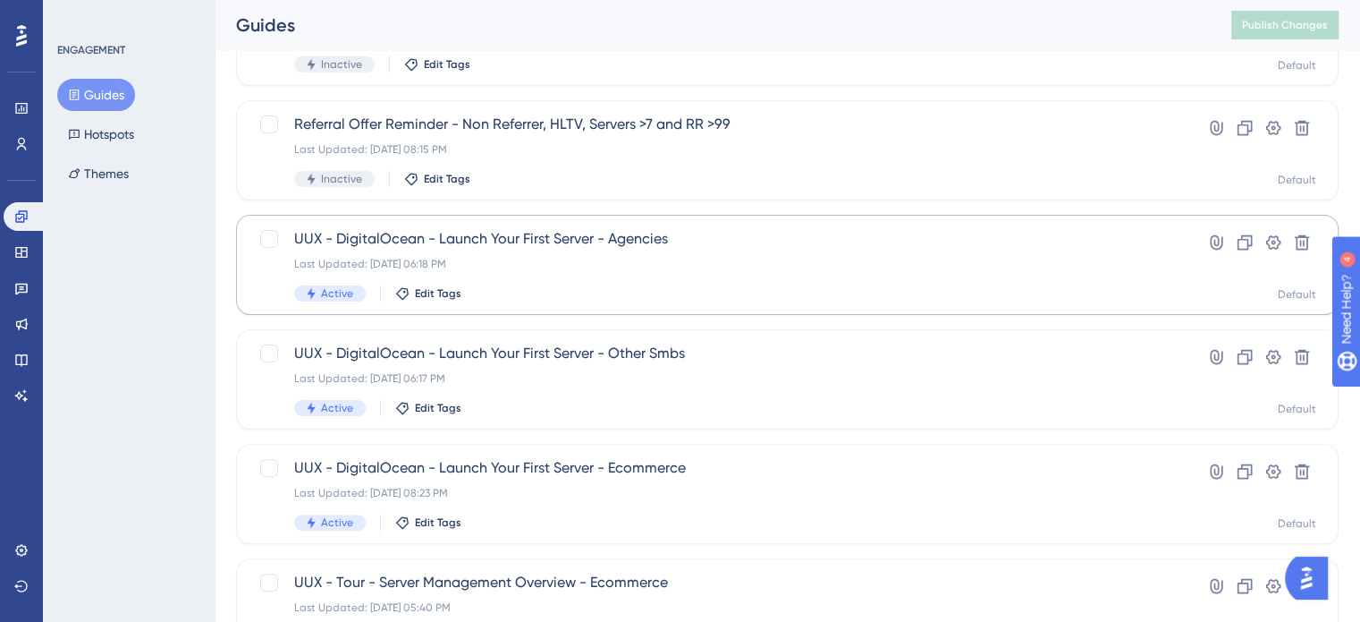
type input "server"
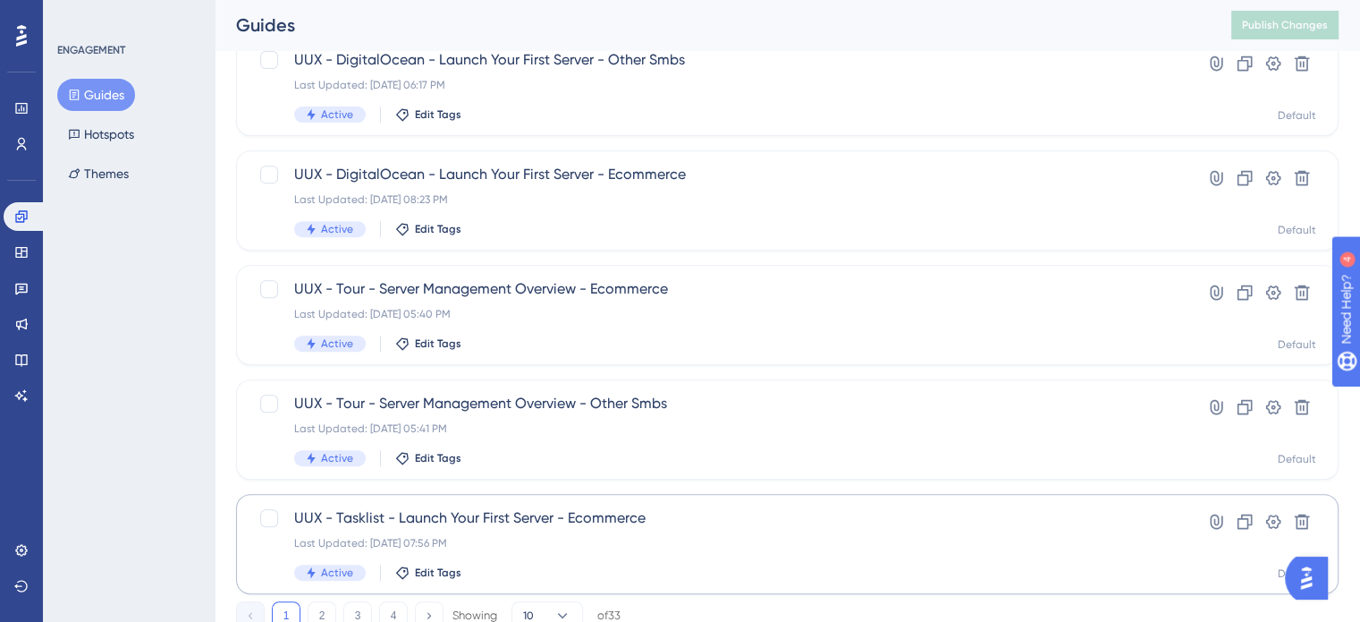
scroll to position [766, 0]
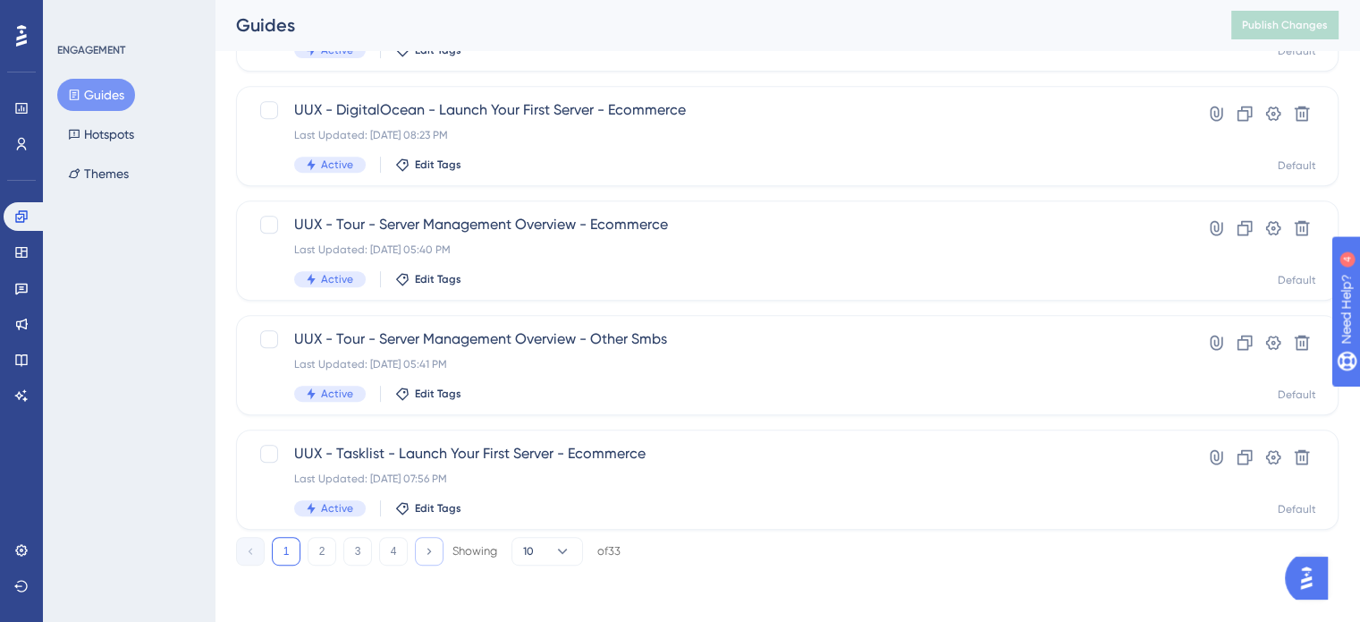
click at [437, 550] on button at bounding box center [429, 551] width 29 height 29
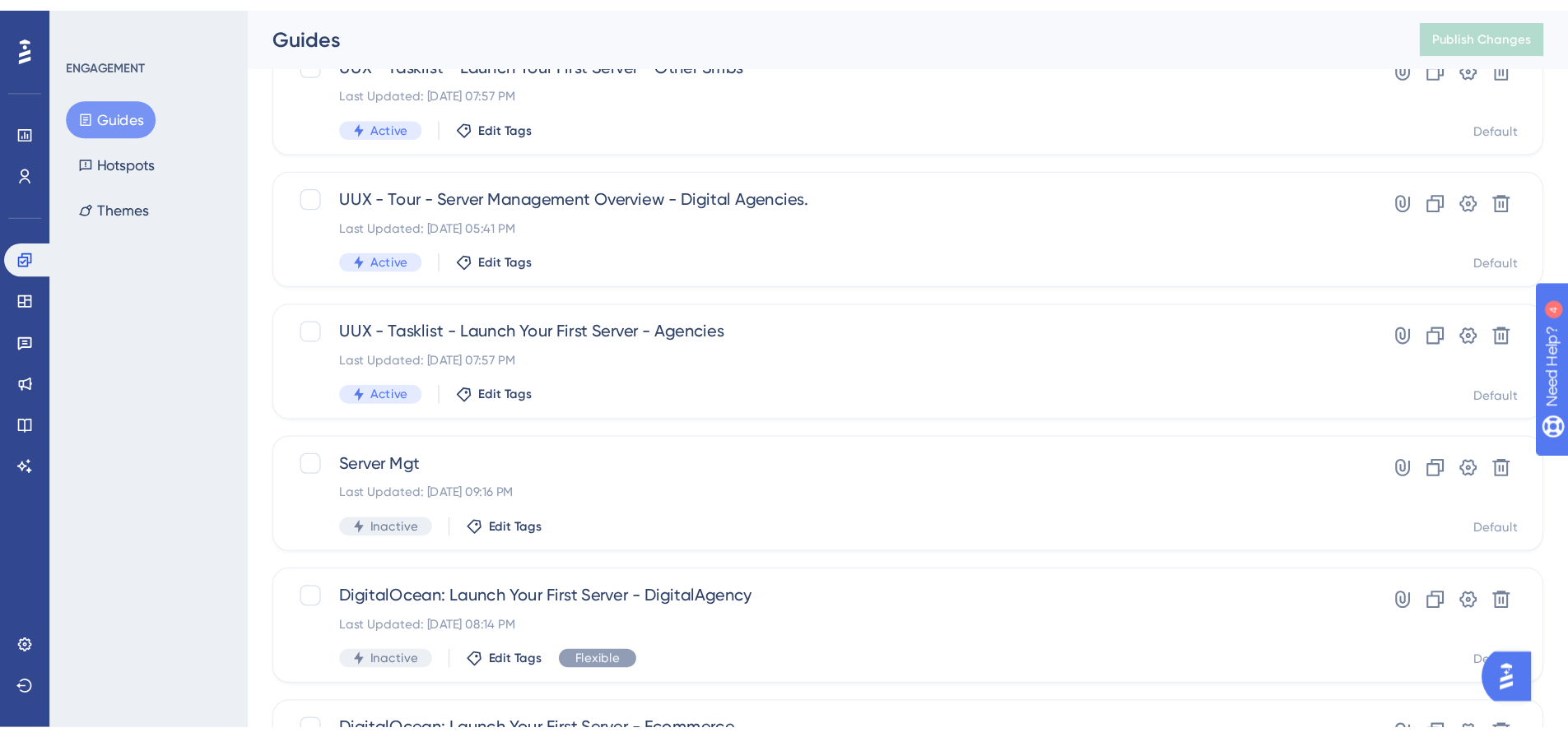
scroll to position [0, 0]
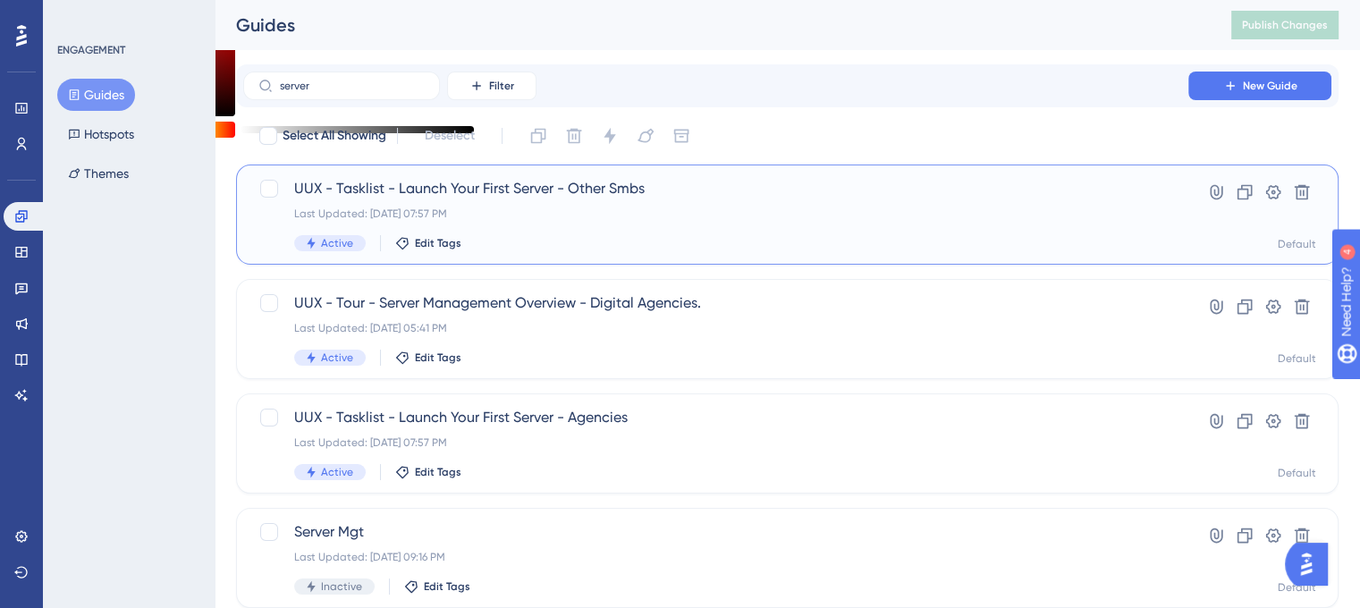
click at [397, 185] on span "UUX - Tasklist - Launch Your First Server - Other Smbs" at bounding box center [715, 188] width 843 height 21
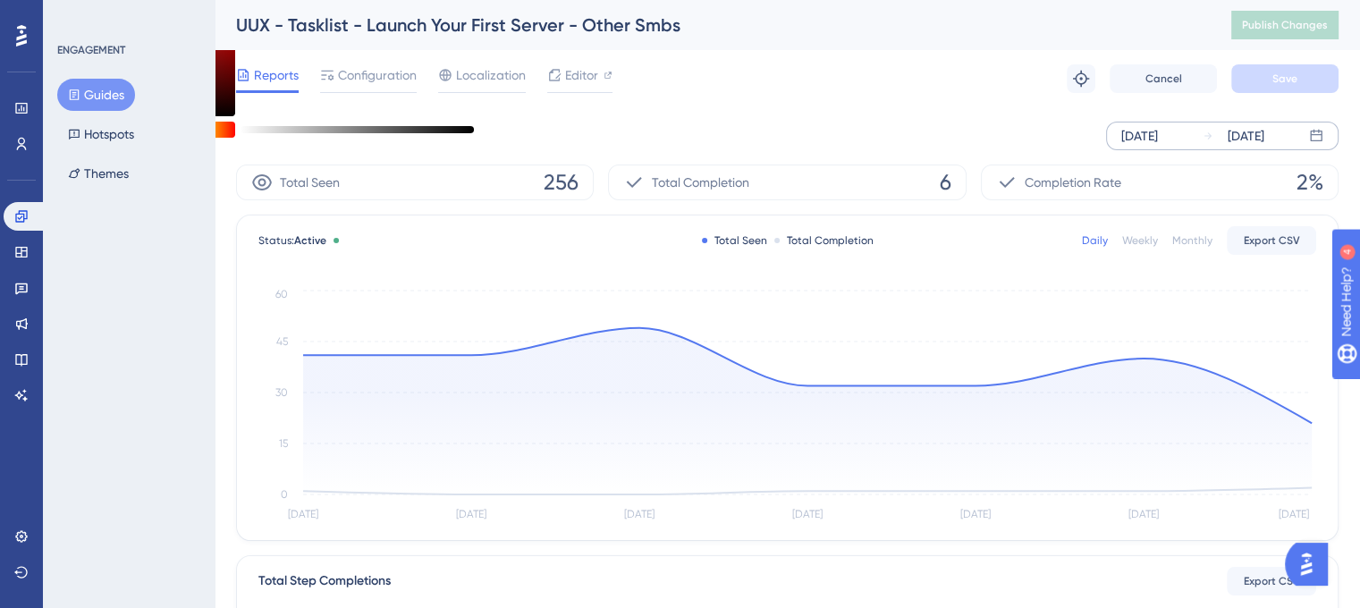
click at [1187, 149] on div "[DATE] [DATE]" at bounding box center [1222, 136] width 233 height 29
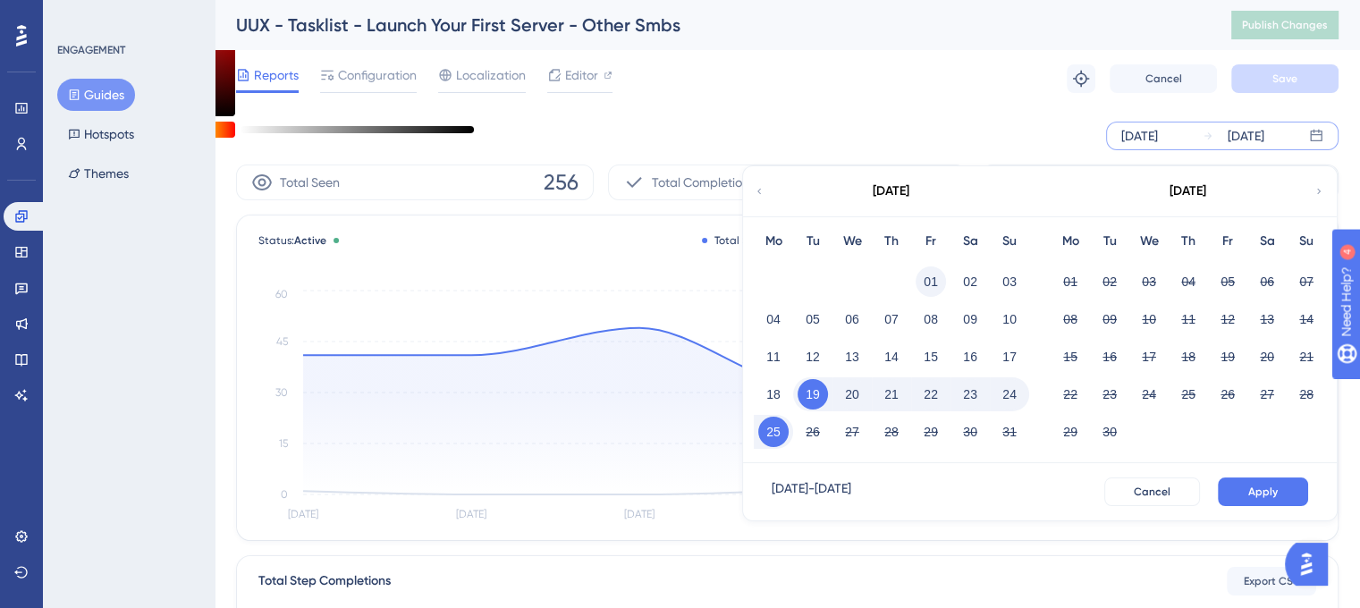
click at [926, 282] on button "01" at bounding box center [931, 282] width 30 height 30
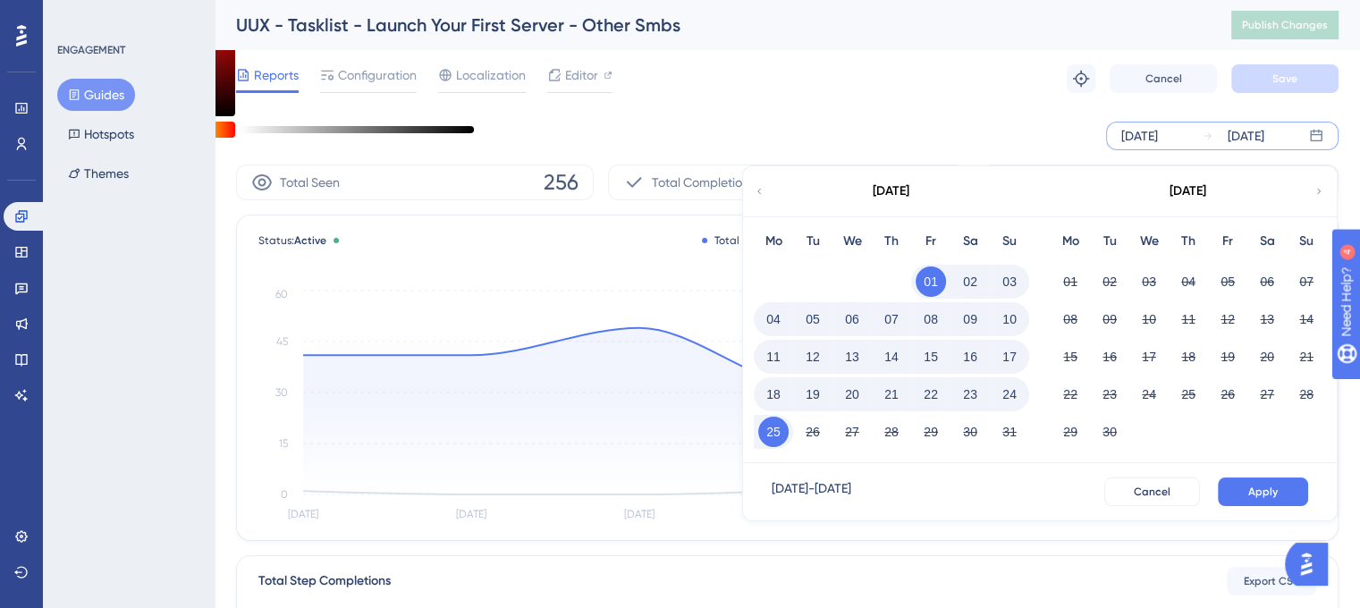
click at [921, 284] on button "01" at bounding box center [931, 282] width 30 height 30
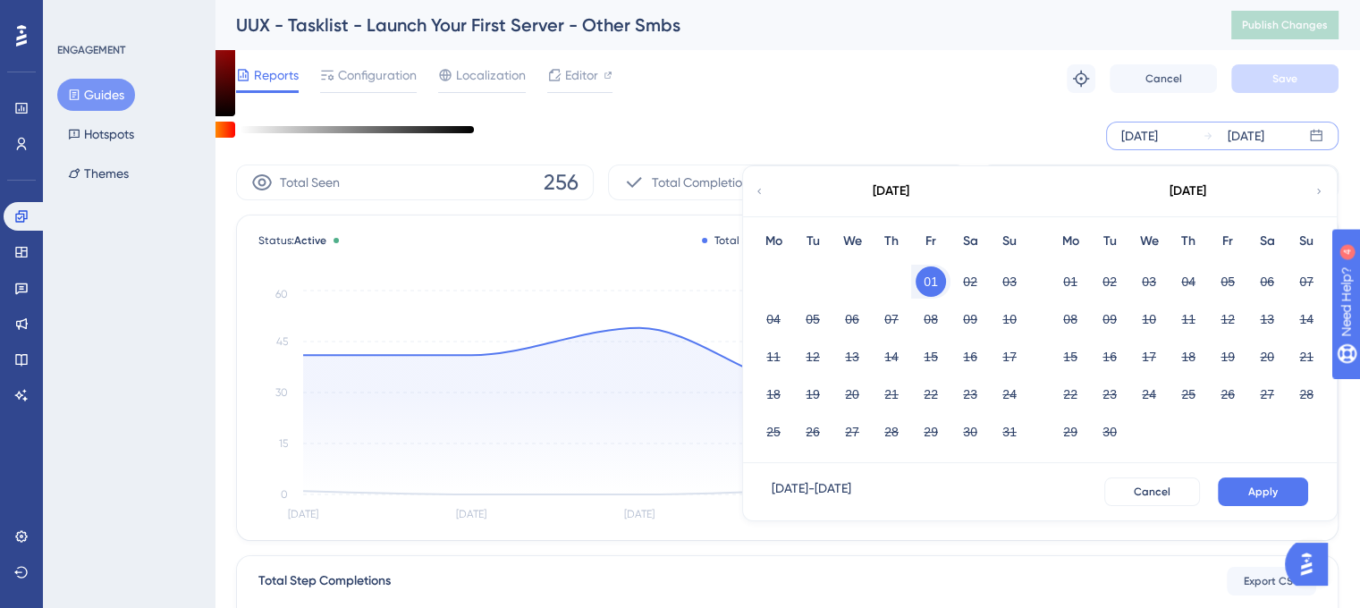
click at [925, 271] on button "01" at bounding box center [931, 282] width 30 height 30
click at [780, 353] on button "11" at bounding box center [773, 357] width 30 height 30
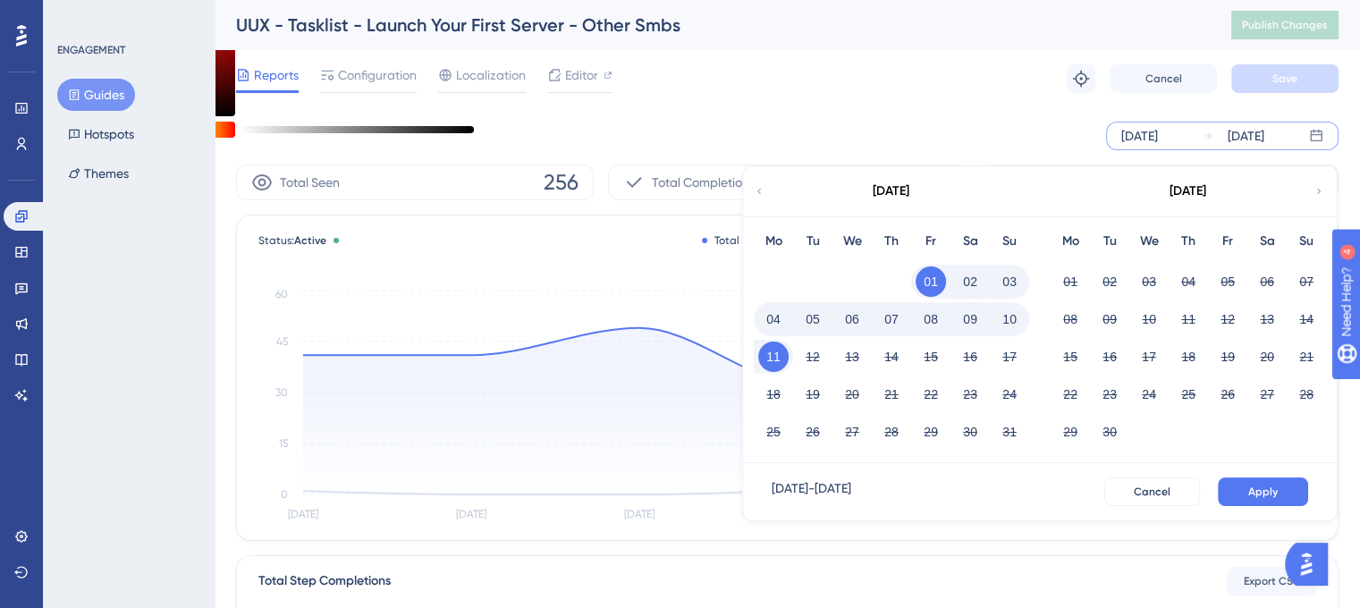
click at [1003, 311] on button "10" at bounding box center [1009, 319] width 30 height 30
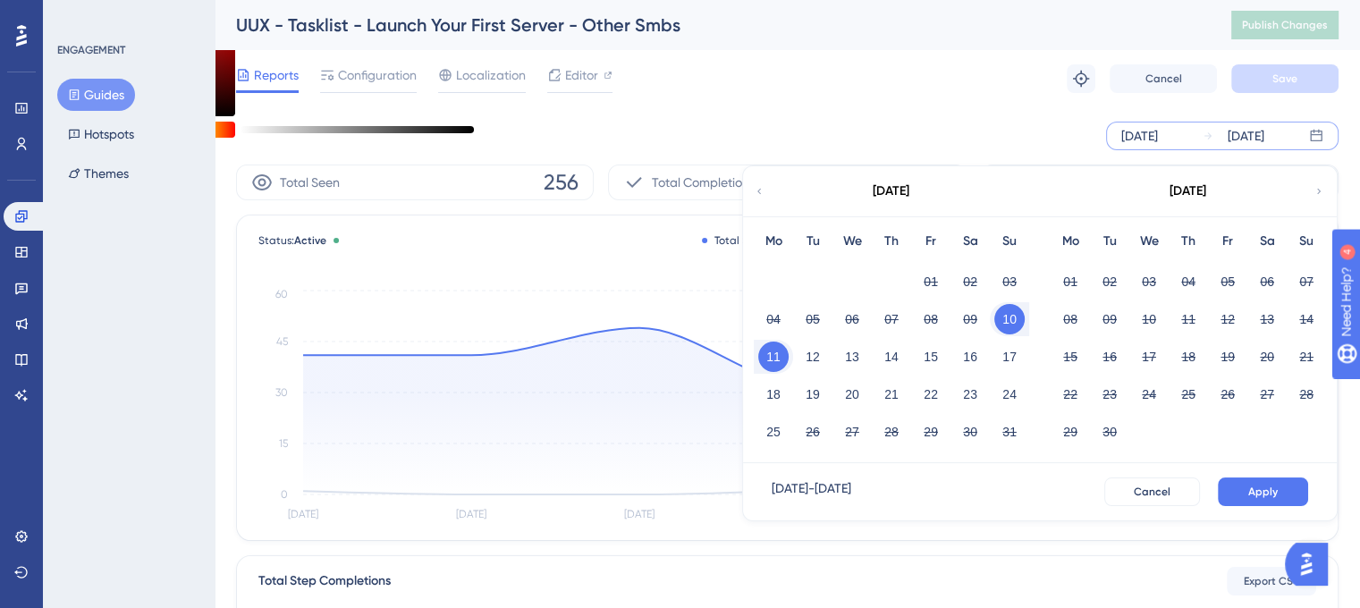
click at [912, 282] on div "01 02 03" at bounding box center [891, 280] width 275 height 38
click at [1012, 330] on button "10" at bounding box center [1009, 319] width 30 height 30
click at [935, 283] on button "01" at bounding box center [931, 282] width 30 height 30
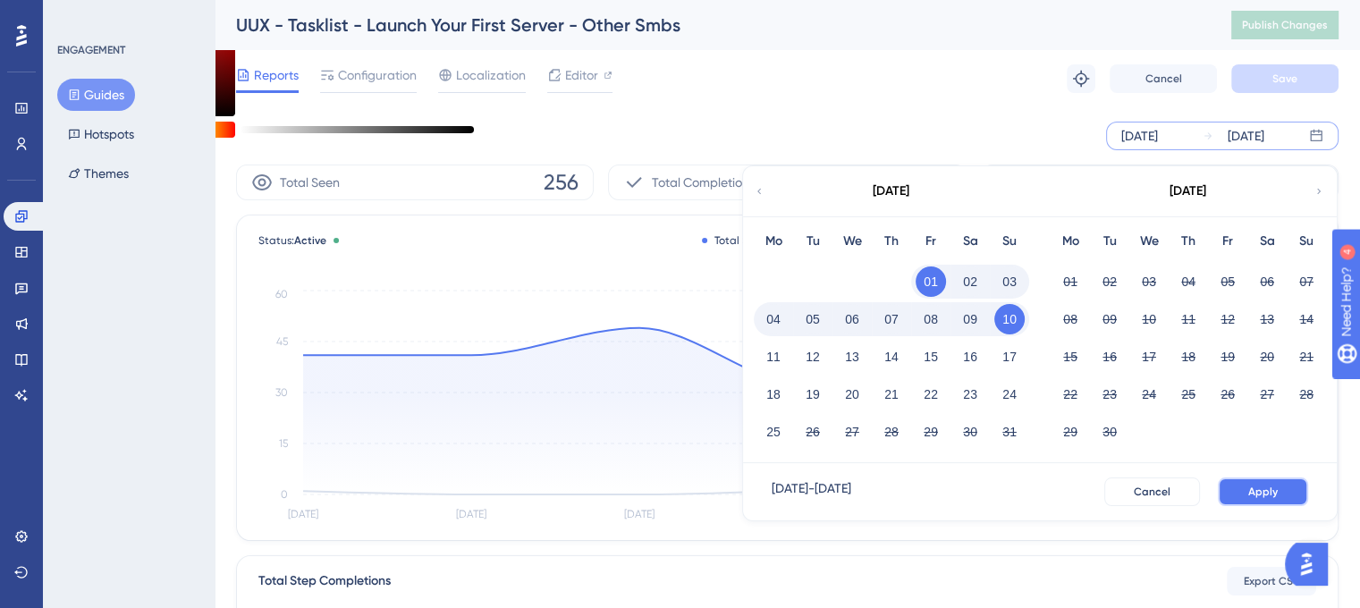
click at [1257, 491] on span "Apply" at bounding box center [1263, 492] width 30 height 14
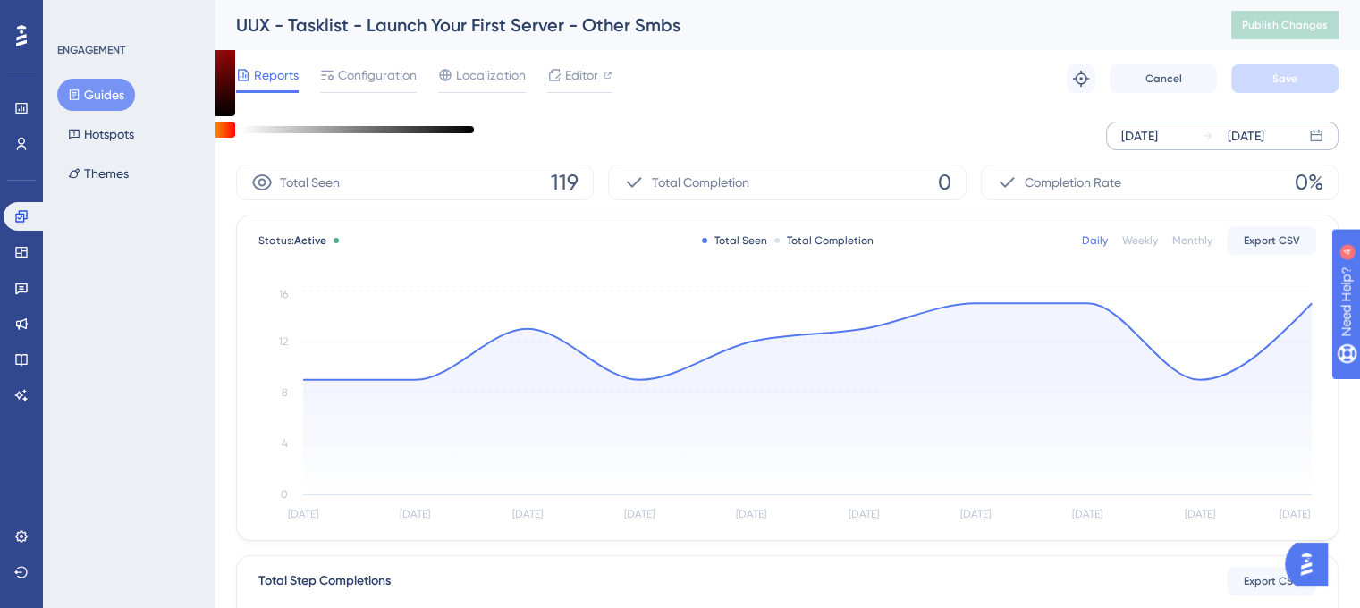
click at [1154, 243] on div "Weekly" at bounding box center [1140, 240] width 36 height 14
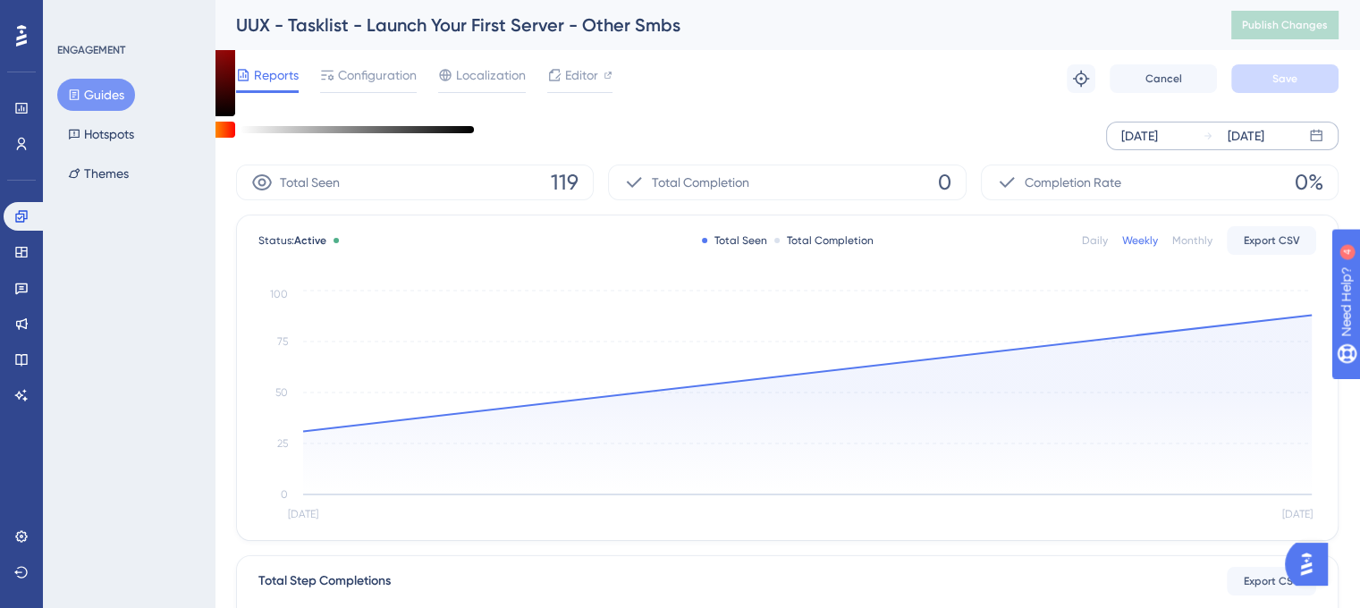
click at [1214, 126] on div "[DATE]" at bounding box center [1234, 135] width 62 height 21
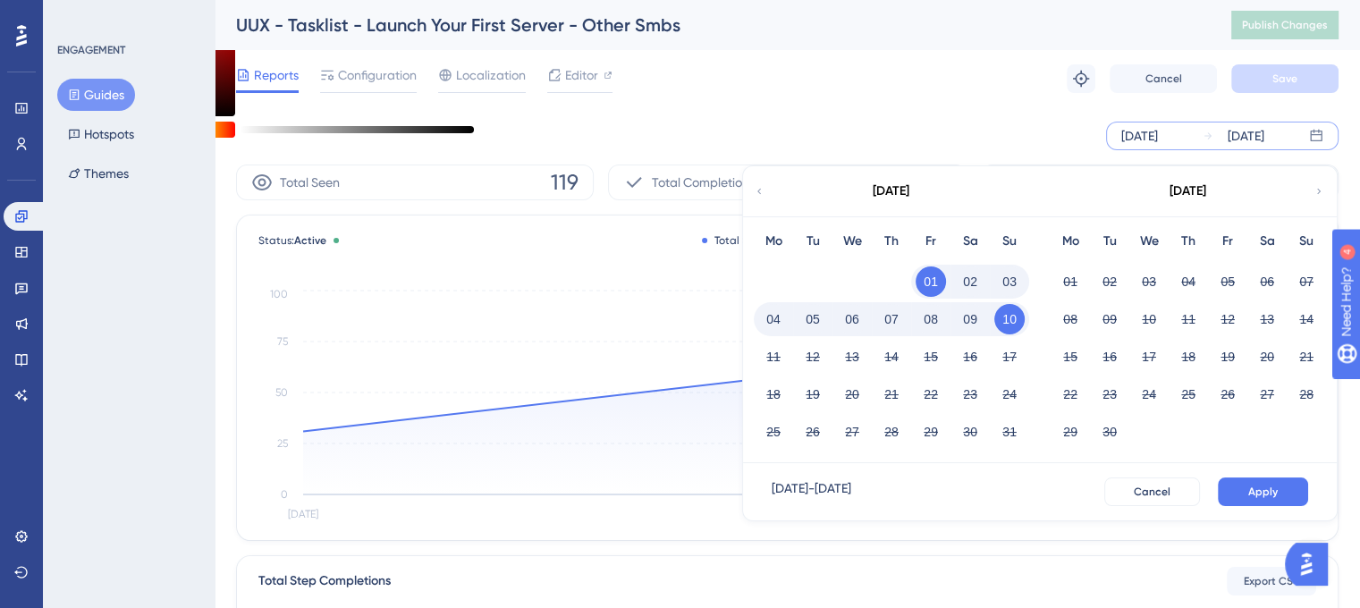
click at [1004, 324] on button "10" at bounding box center [1009, 319] width 30 height 30
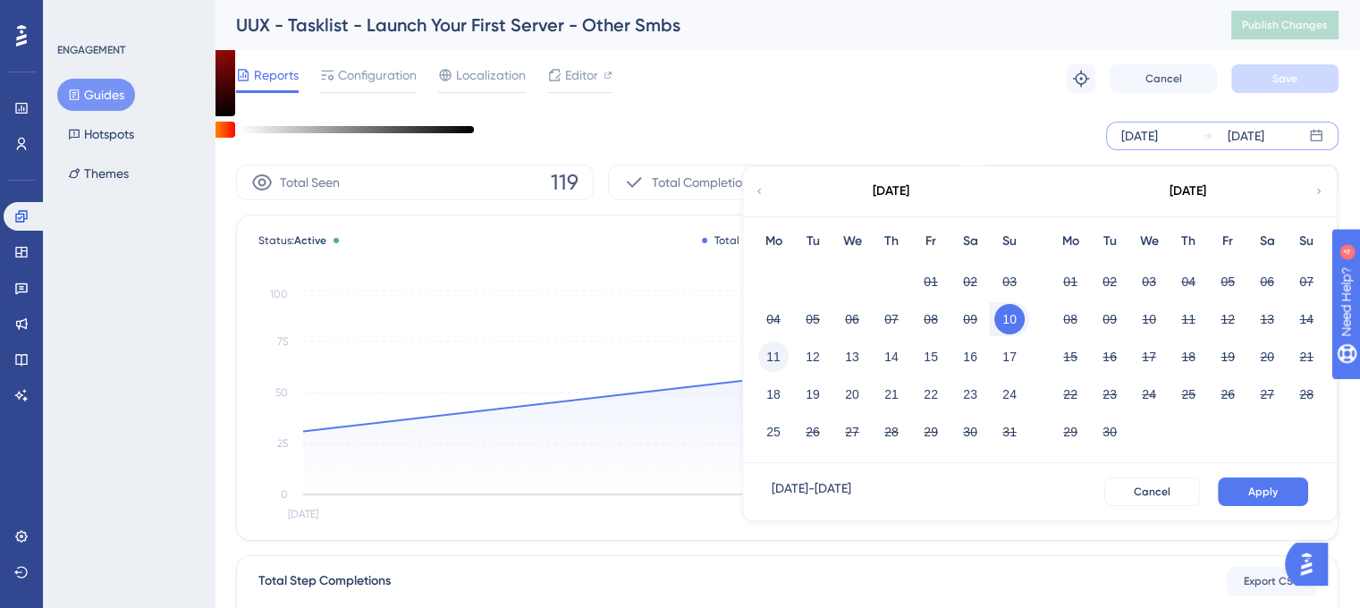
click at [778, 351] on button "11" at bounding box center [773, 357] width 30 height 30
click at [991, 325] on div "10" at bounding box center [1009, 319] width 39 height 34
click at [1001, 321] on button "10" at bounding box center [1009, 319] width 30 height 30
drag, startPoint x: 773, startPoint y: 396, endPoint x: 786, endPoint y: 397, distance: 13.4
click at [773, 397] on button "18" at bounding box center [773, 394] width 30 height 30
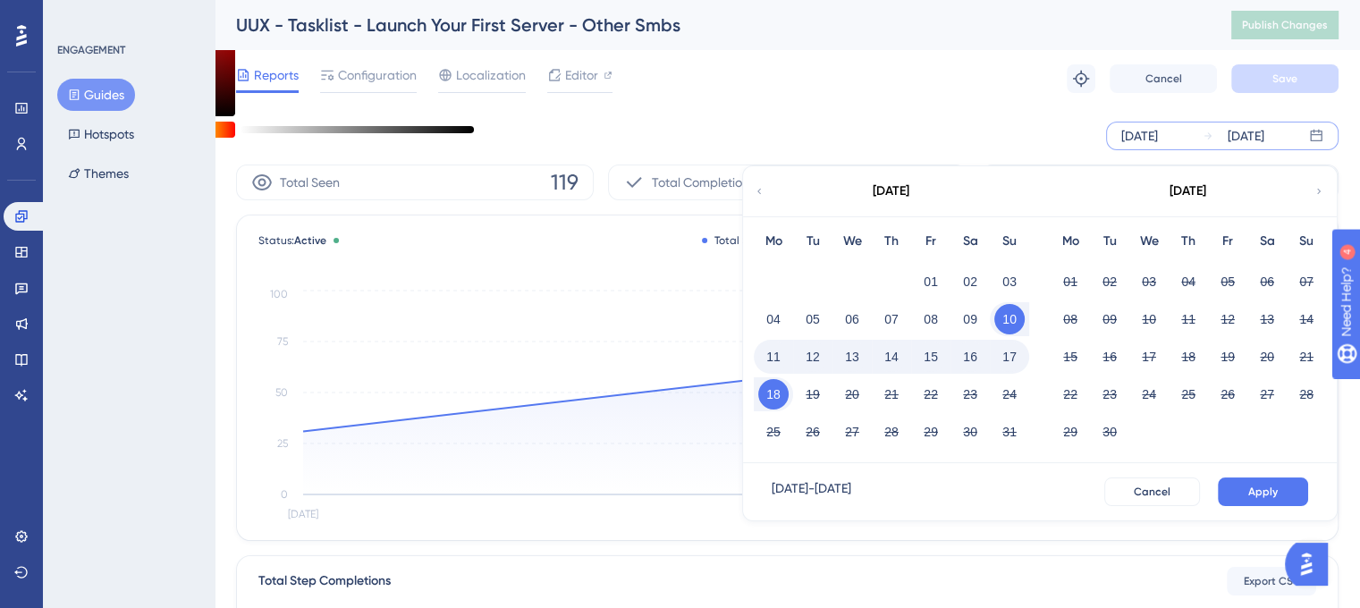
click at [774, 393] on button "18" at bounding box center [773, 394] width 30 height 30
click at [1002, 396] on button "24" at bounding box center [1009, 394] width 30 height 30
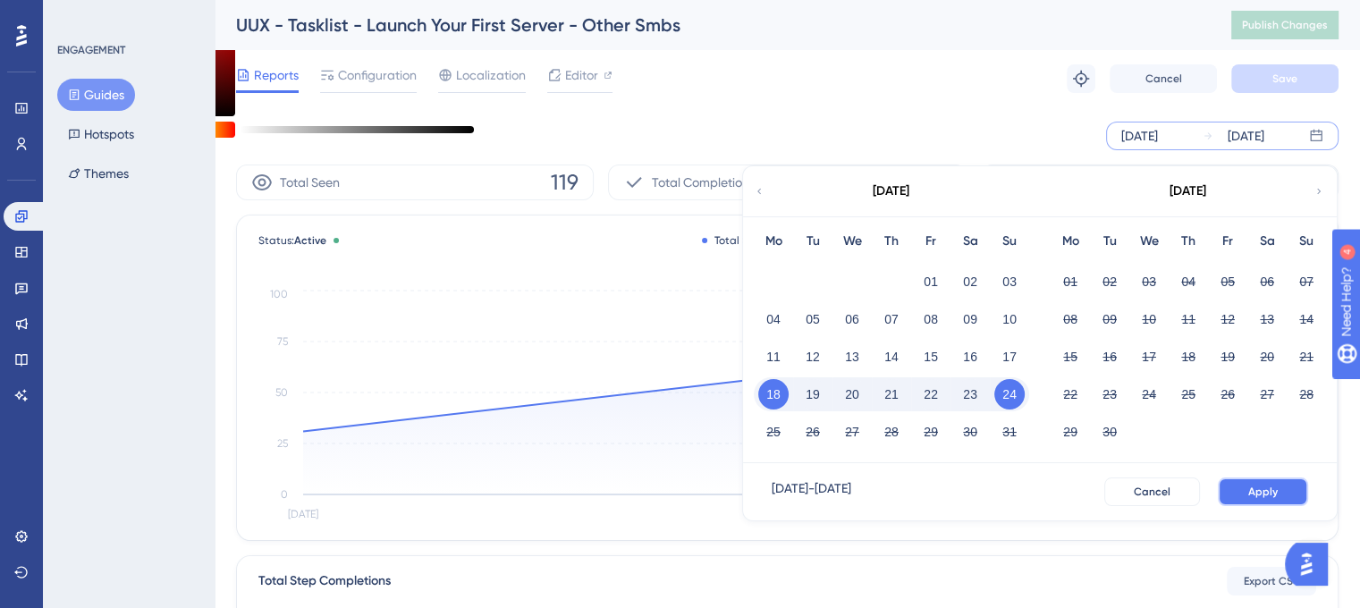
click at [1223, 484] on button "Apply" at bounding box center [1263, 492] width 90 height 29
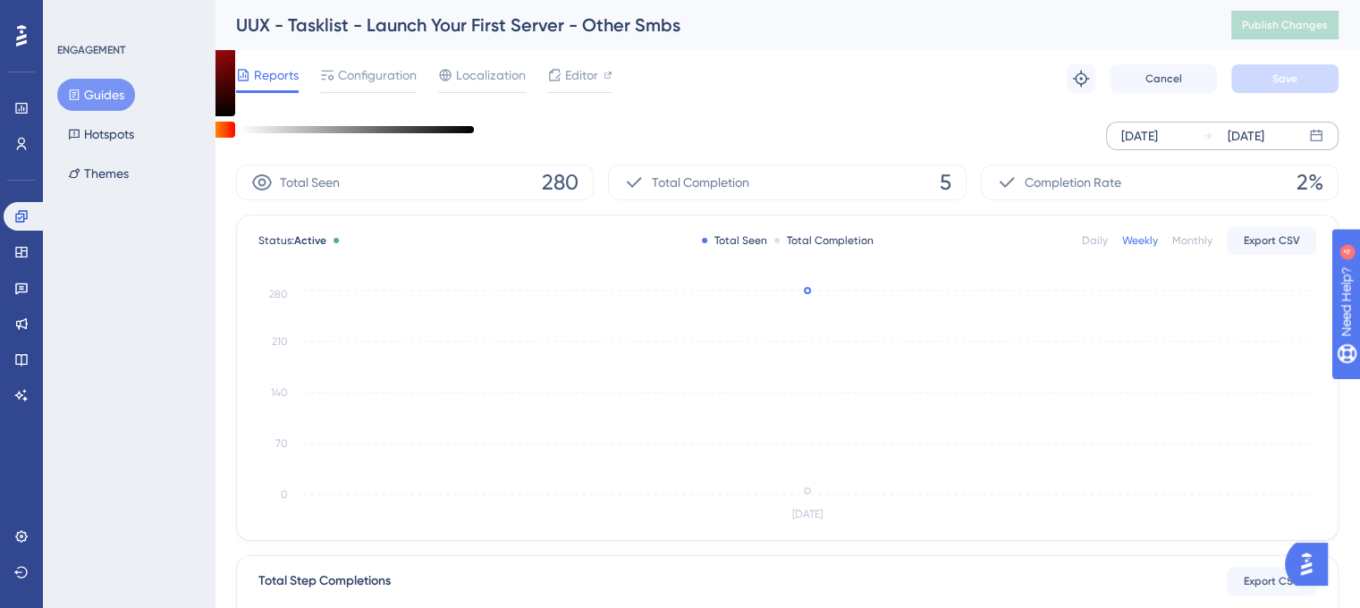
click at [1223, 133] on div "[DATE]" at bounding box center [1234, 135] width 62 height 21
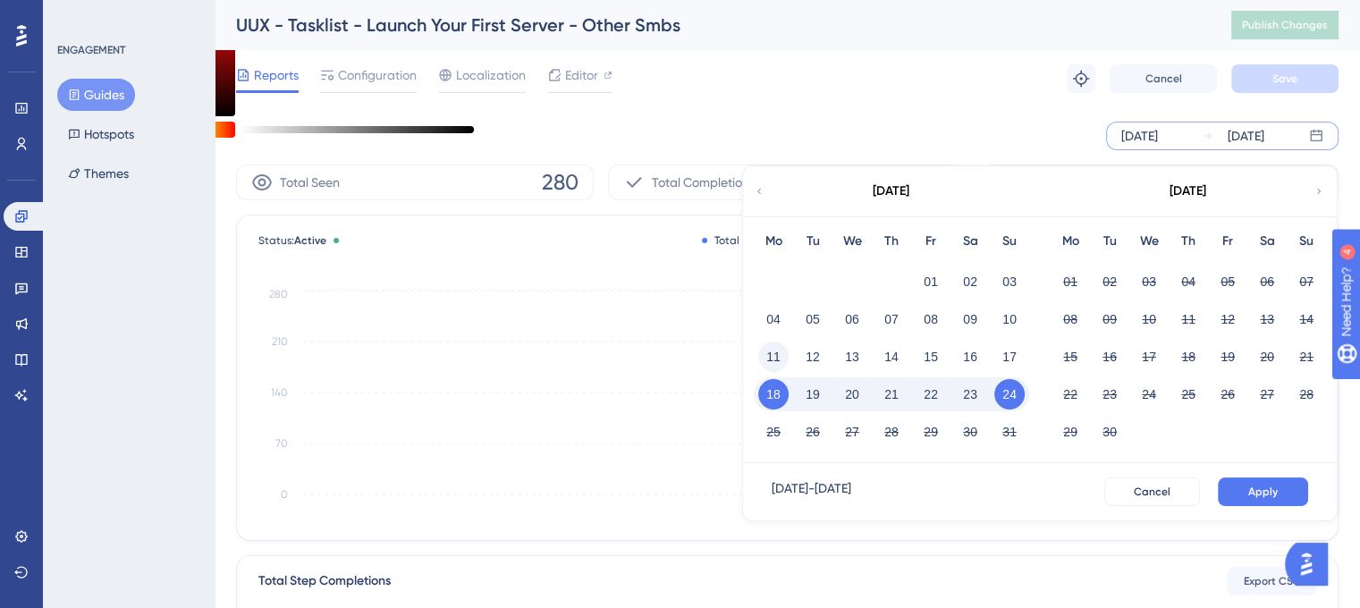
click at [766, 364] on button "11" at bounding box center [773, 357] width 30 height 30
click at [1014, 357] on button "17" at bounding box center [1009, 357] width 30 height 30
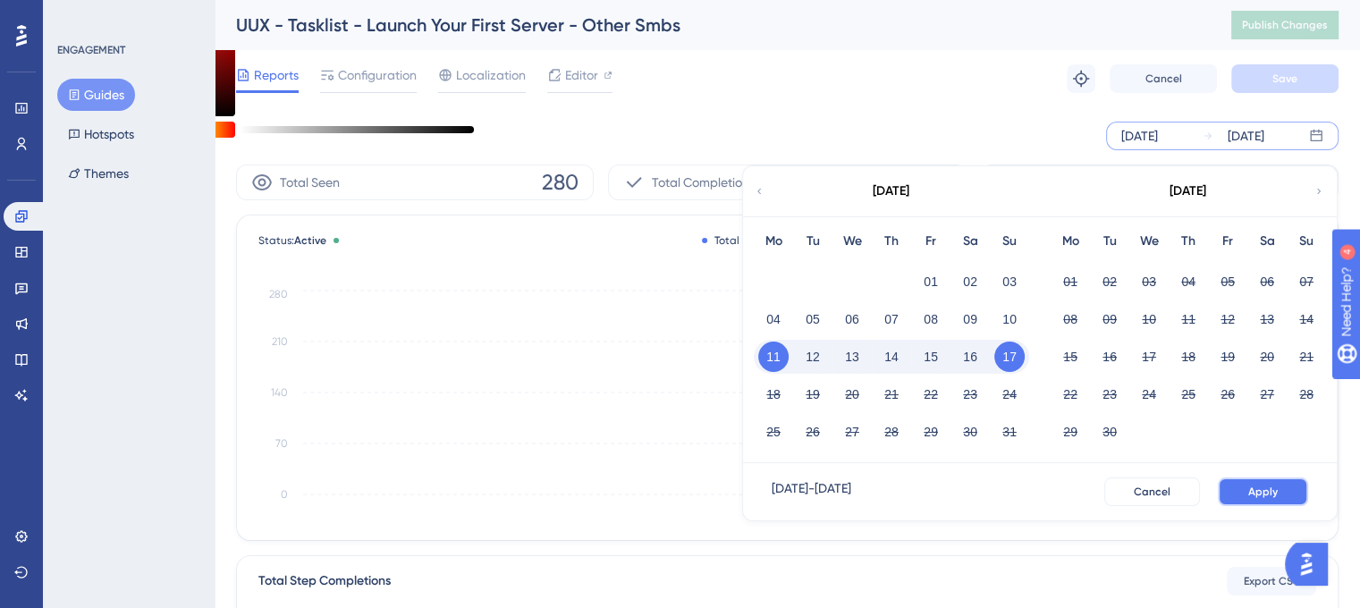
click at [1248, 496] on button "Apply" at bounding box center [1263, 492] width 90 height 29
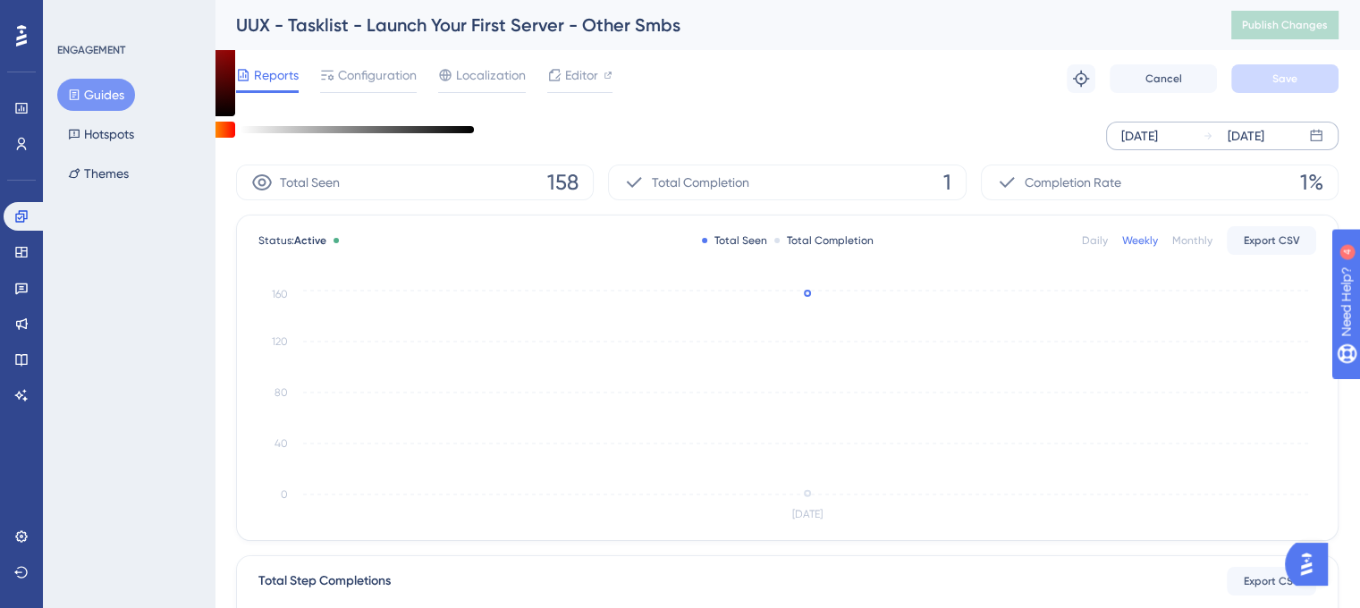
click at [1145, 278] on div "Status: Active Total Seen Total Completion Daily Weekly Monthly Export CSV [DAT…" at bounding box center [787, 378] width 1101 height 325
drag, startPoint x: 1004, startPoint y: 289, endPoint x: 919, endPoint y: 334, distance: 96.0
click at [1003, 289] on icon "[DATE] 0 40 80 120 160" at bounding box center [787, 406] width 1058 height 240
